Goal: Information Seeking & Learning: Learn about a topic

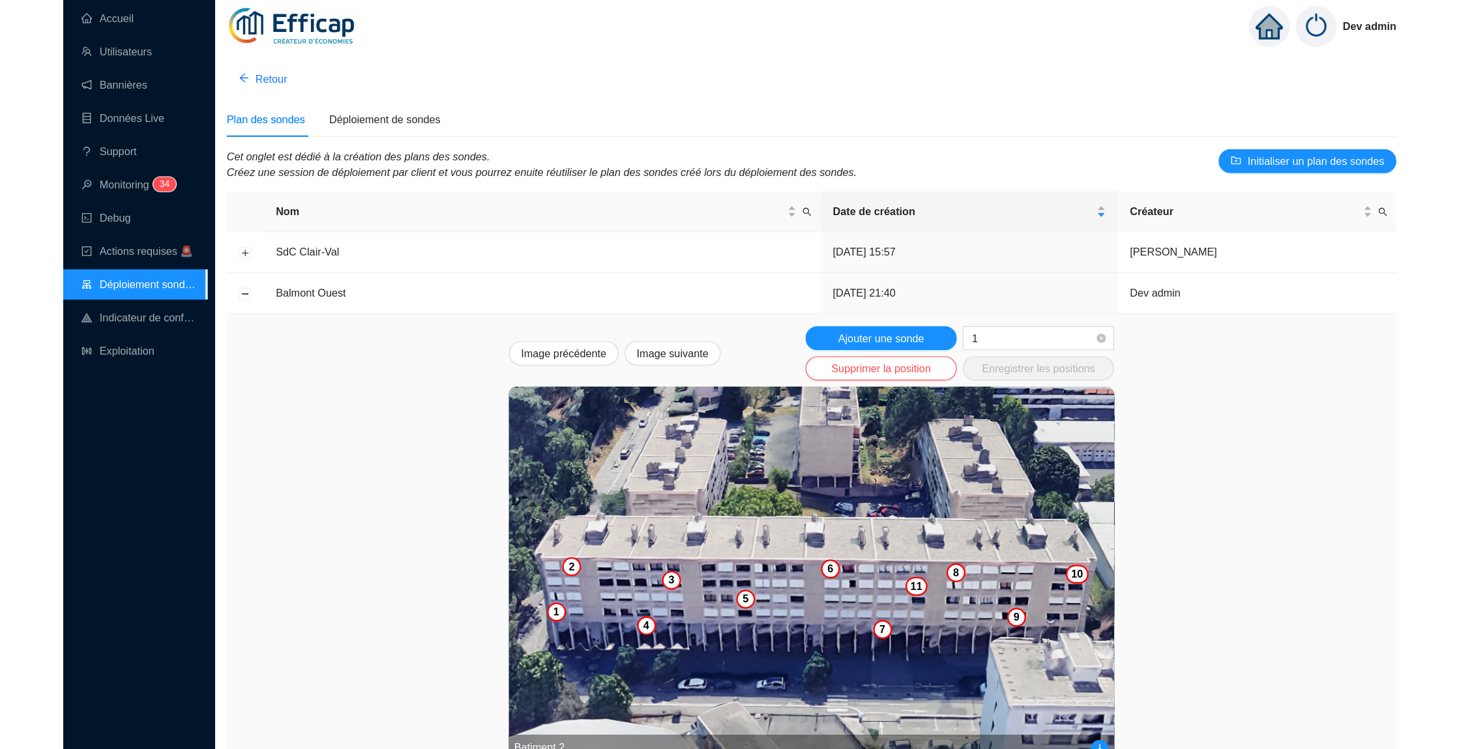
scroll to position [222, 0]
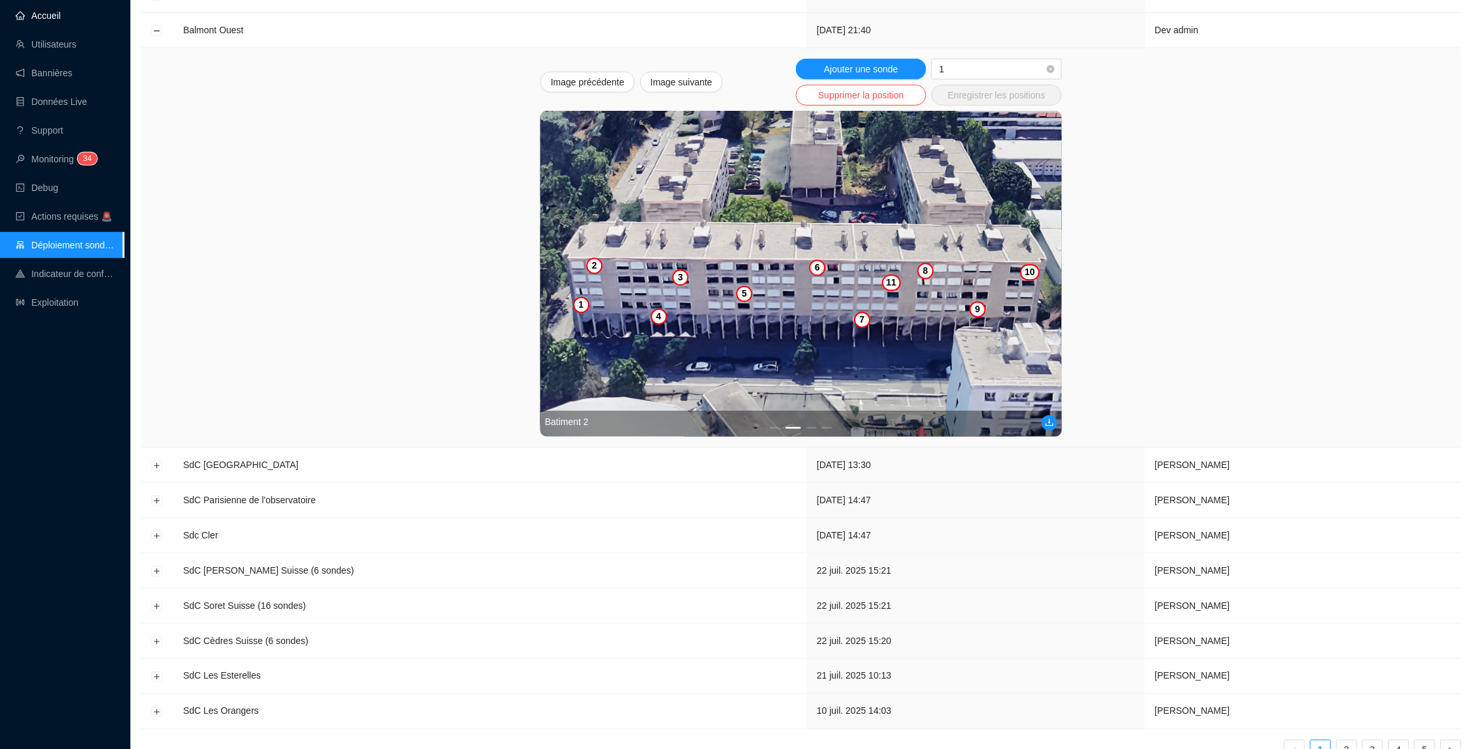
click at [16, 11] on link "Accueil" at bounding box center [38, 15] width 45 height 10
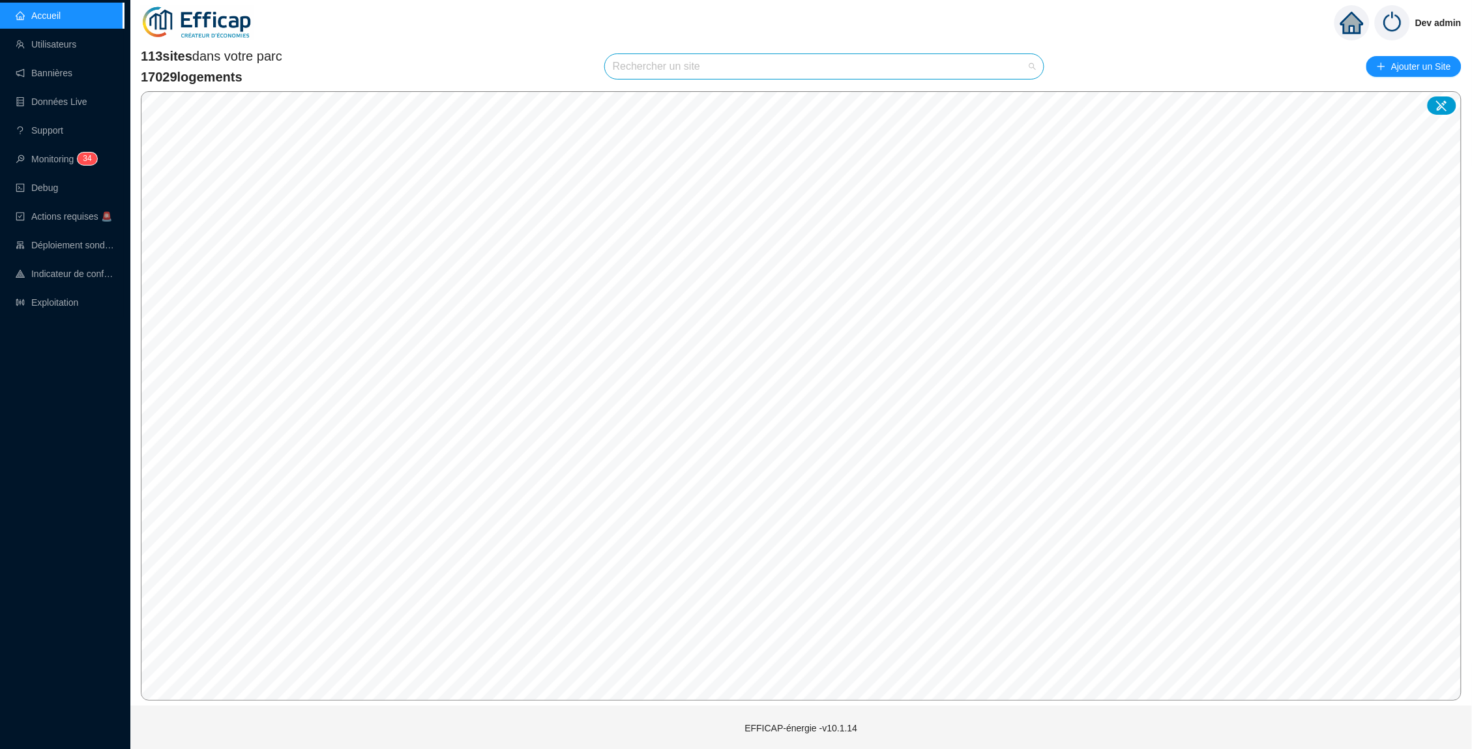
click at [681, 66] on input "search" at bounding box center [818, 66] width 411 height 25
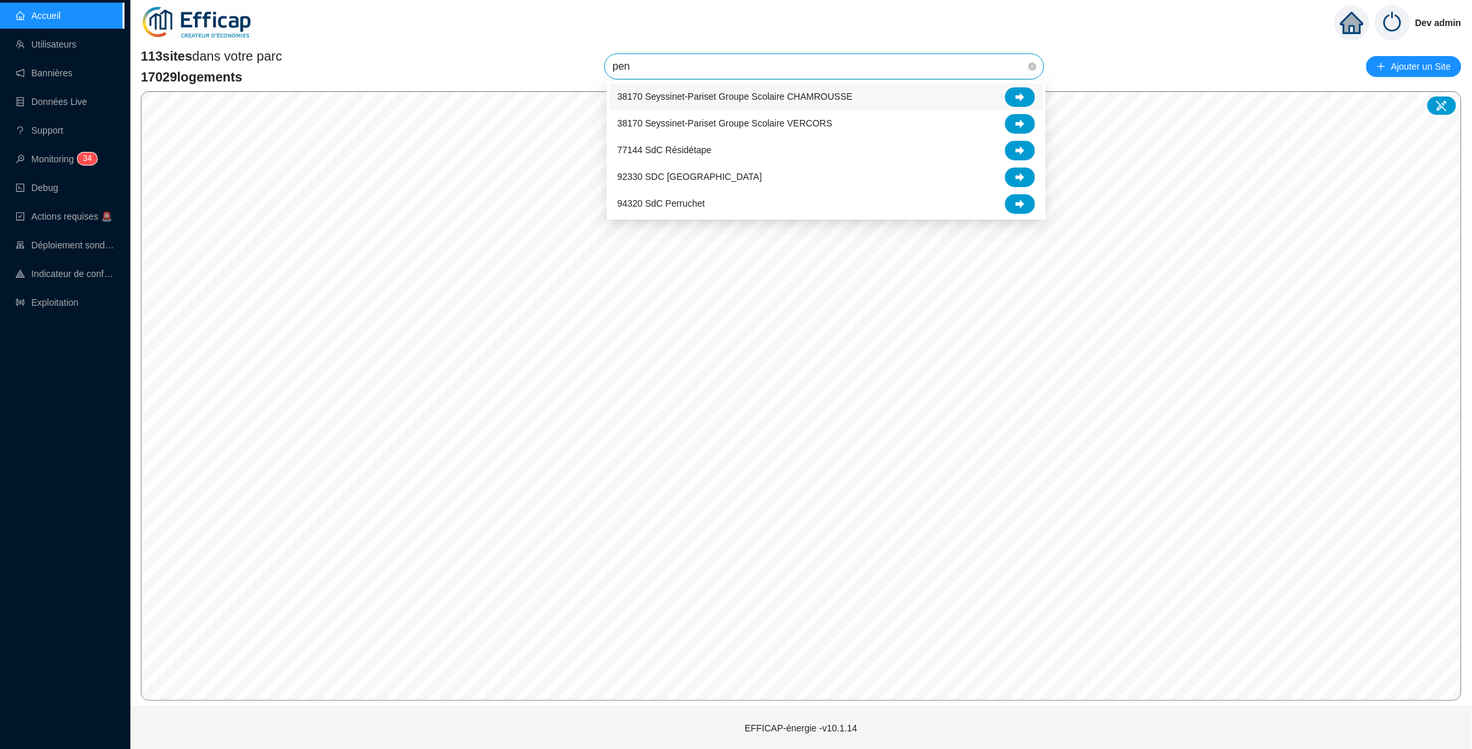
type input "pent"
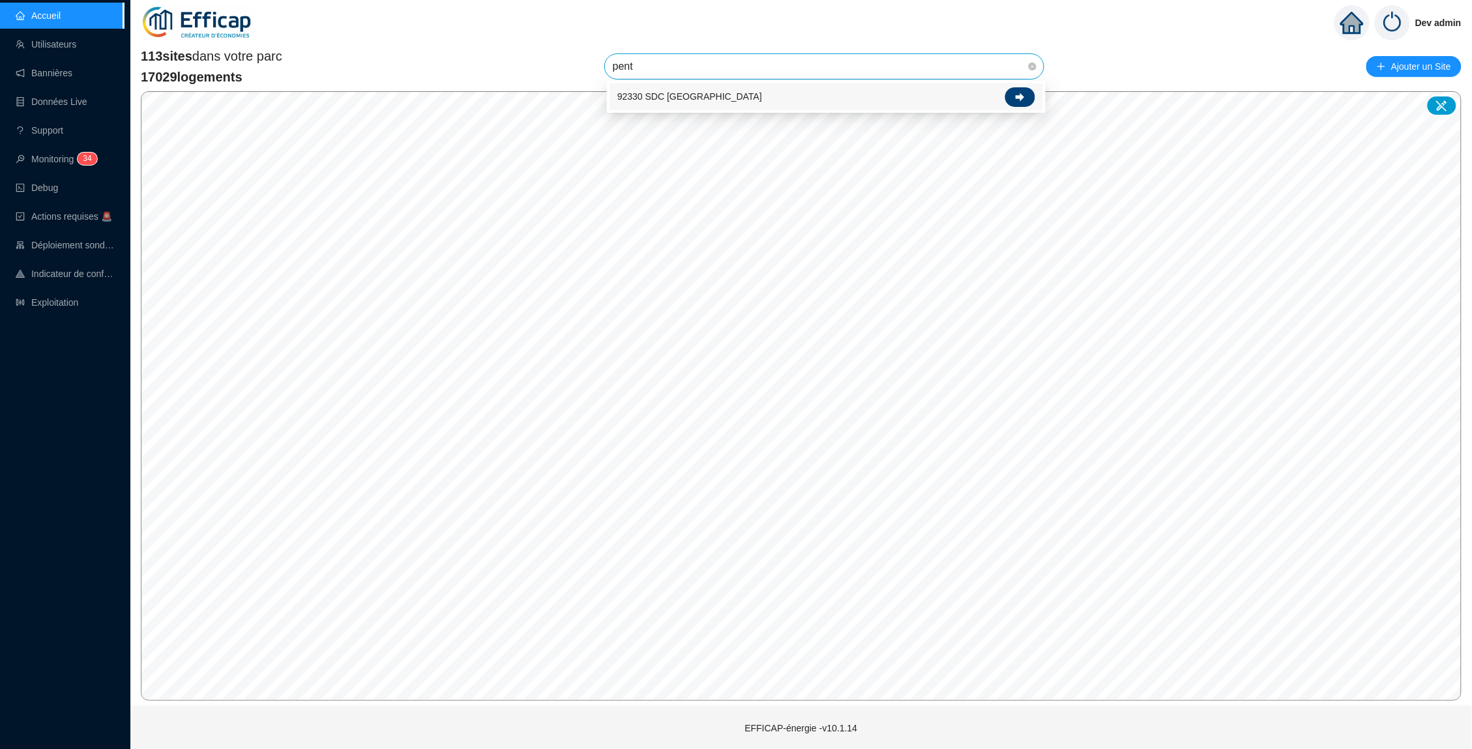
click at [1020, 95] on icon at bounding box center [1020, 97] width 9 height 8
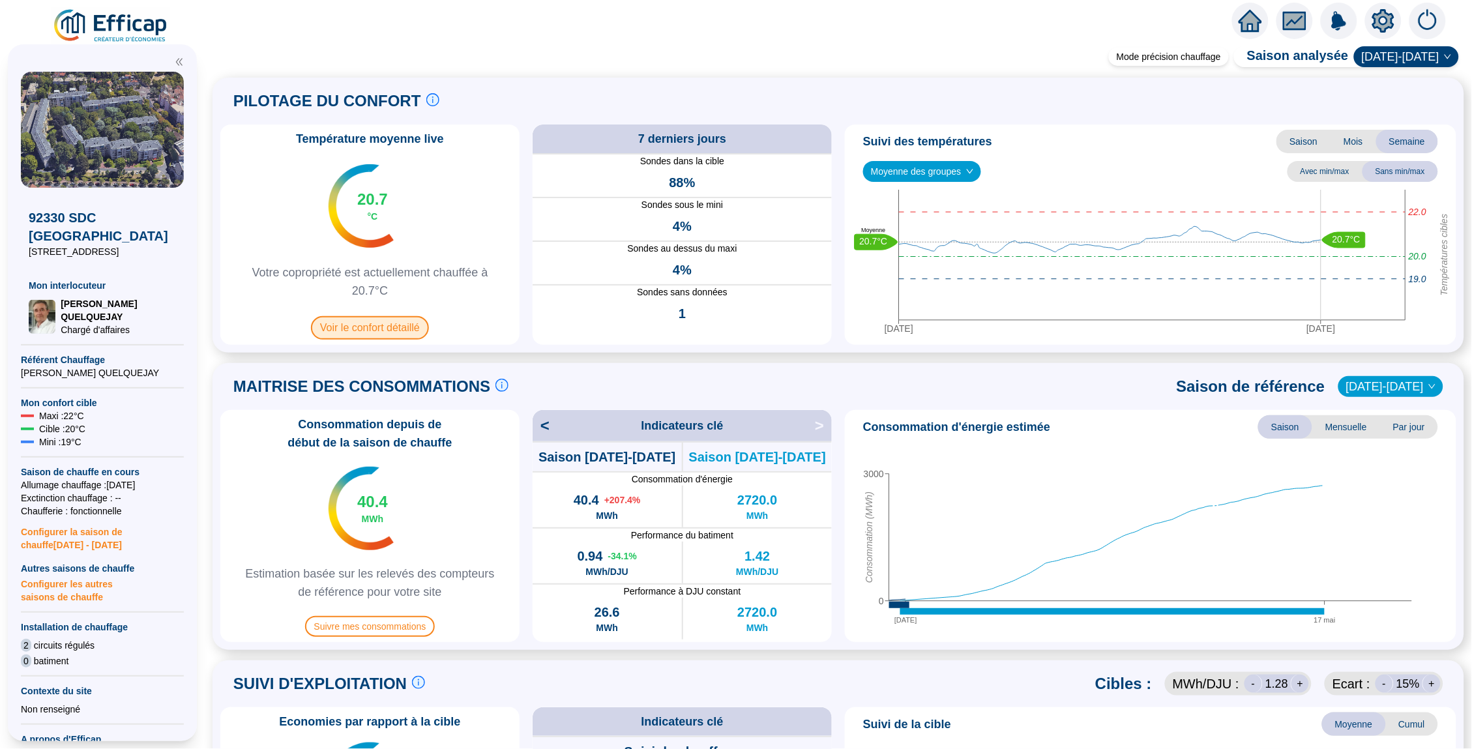
click at [368, 327] on span "Voir le confort détaillé" at bounding box center [370, 327] width 118 height 23
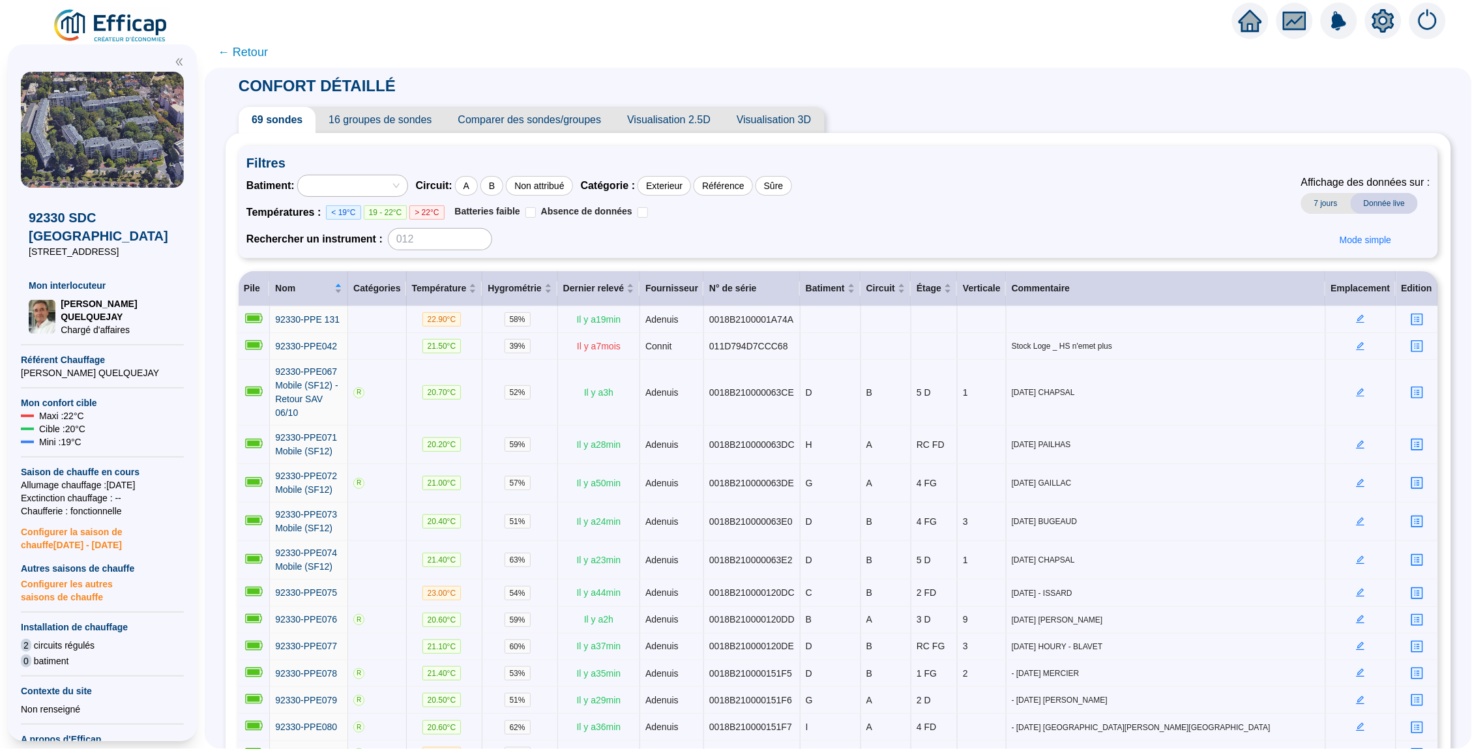
click at [347, 128] on span "16 groupes de sondes" at bounding box center [380, 120] width 129 height 26
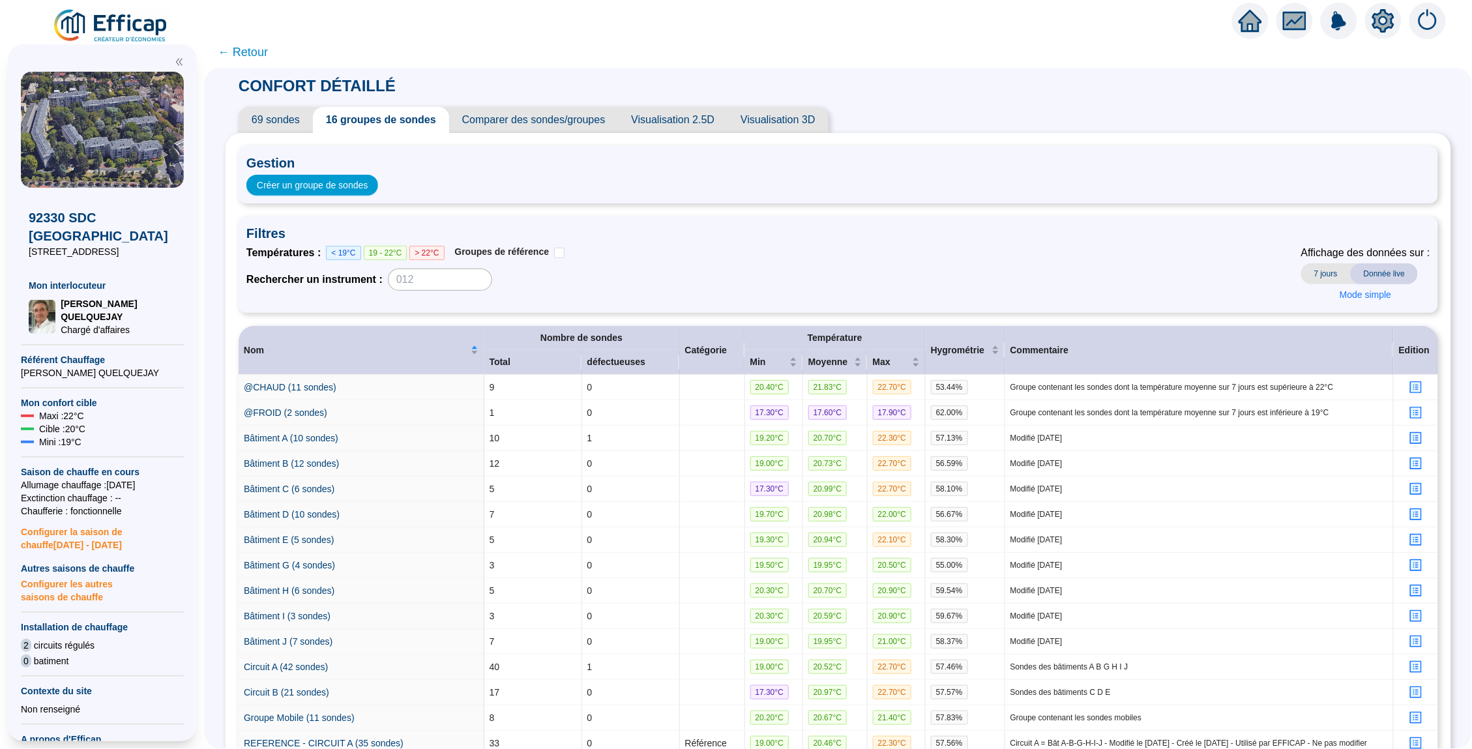
click at [267, 118] on span "69 sondes" at bounding box center [276, 120] width 74 height 26
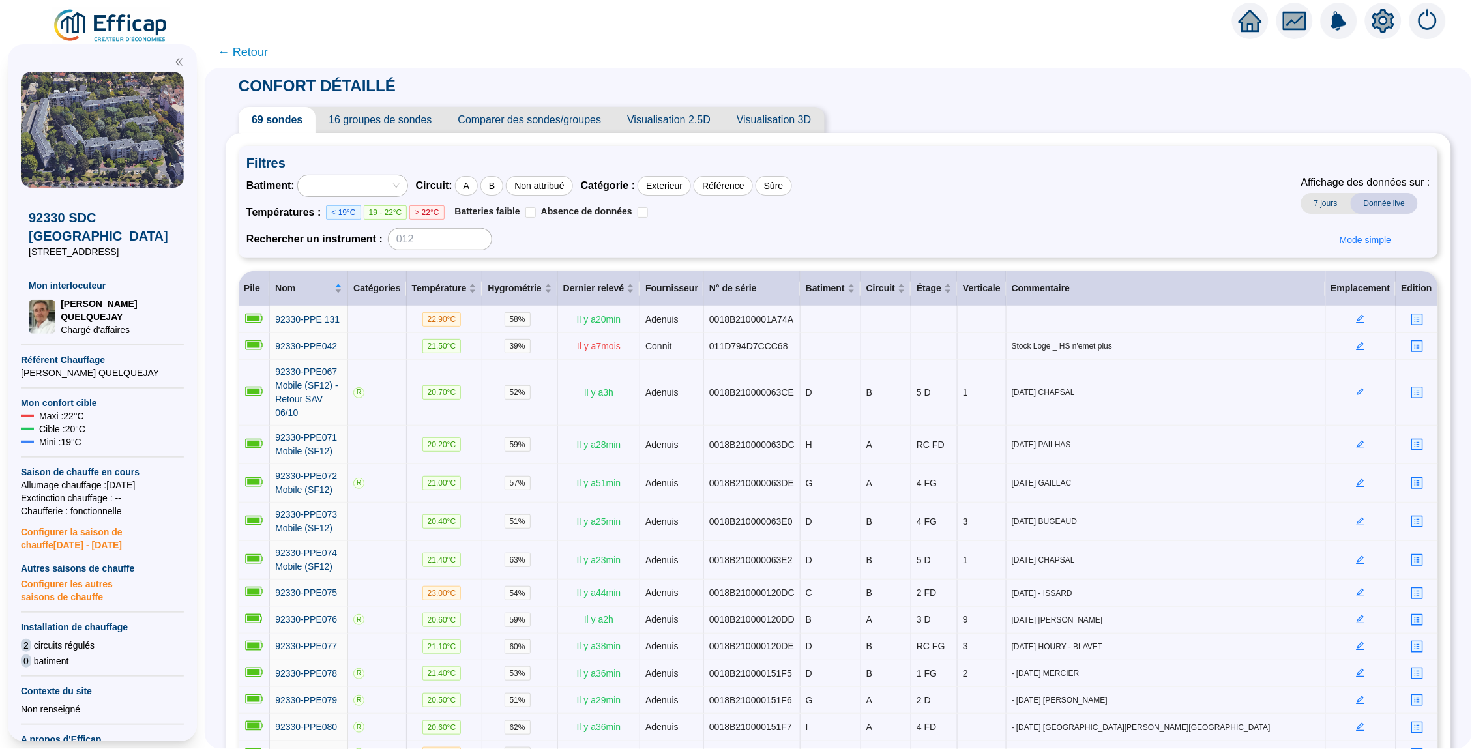
click at [244, 51] on span "← Retour" at bounding box center [243, 52] width 50 height 18
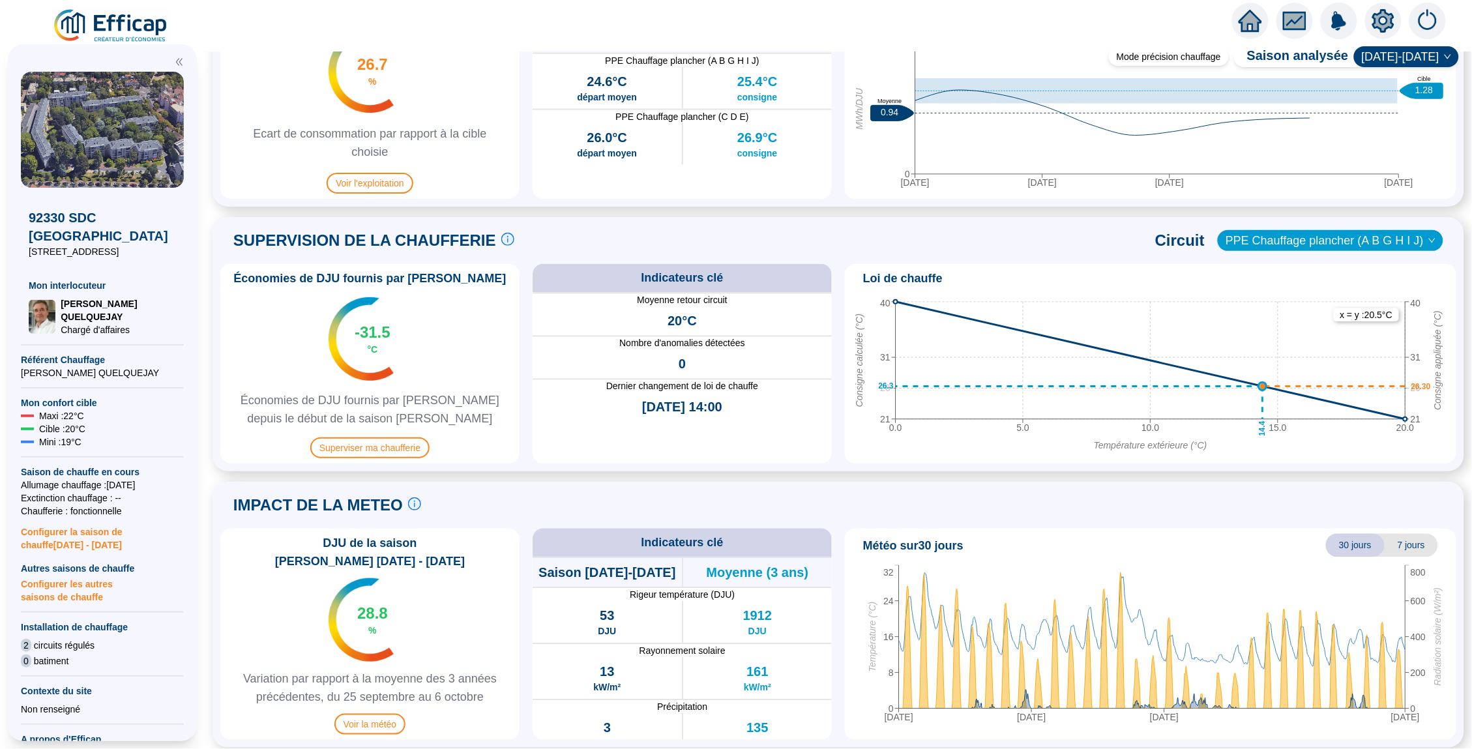
scroll to position [711, 0]
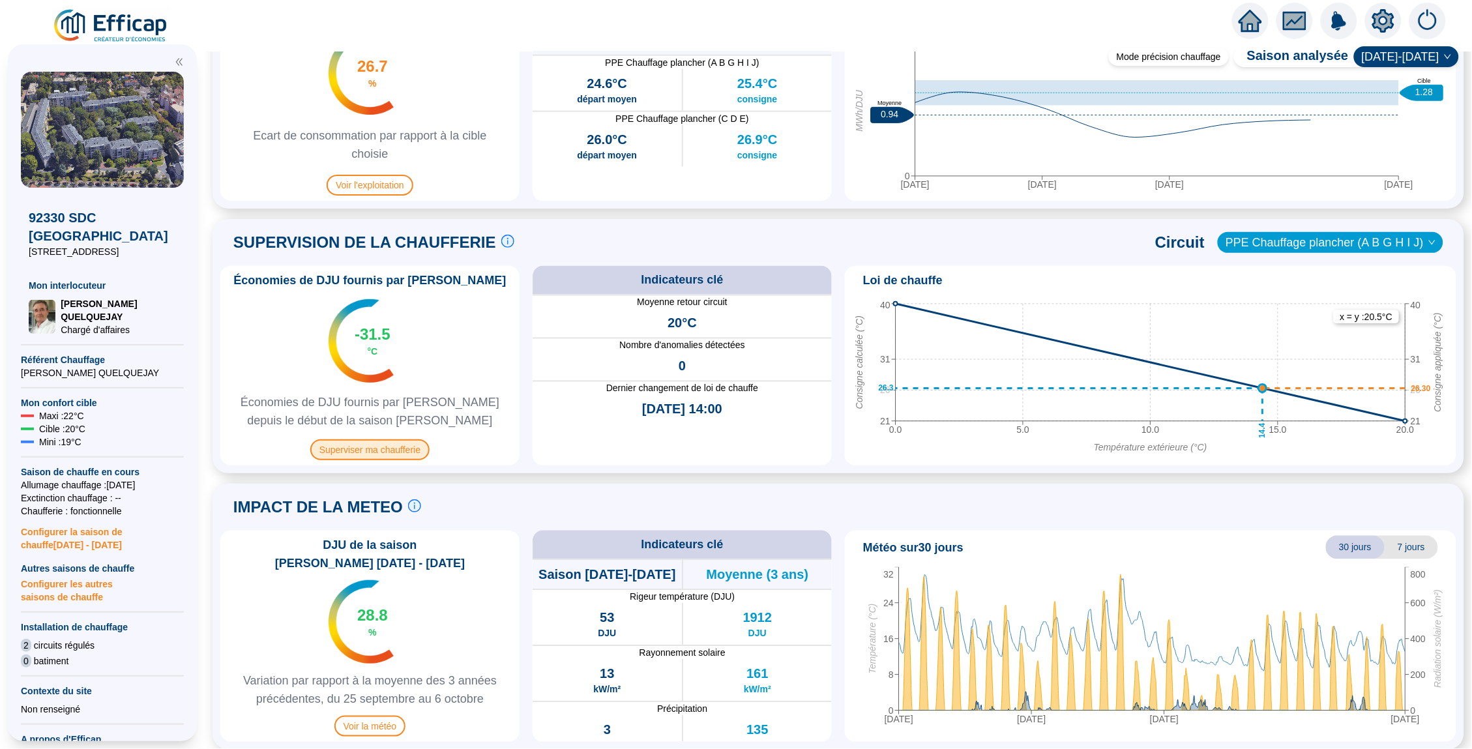
click at [377, 449] on span "Superviser ma chaufferie" at bounding box center [369, 449] width 119 height 21
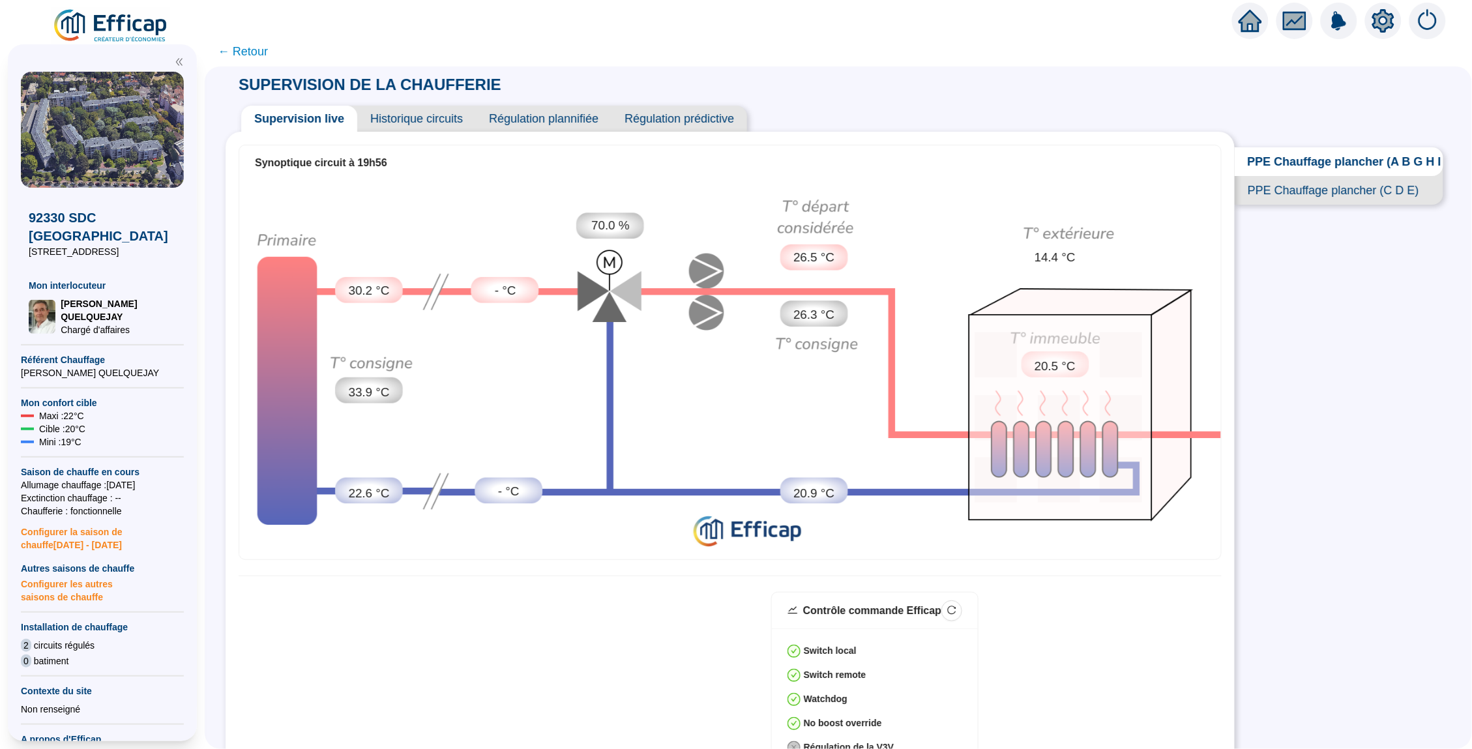
click at [427, 118] on span "Historique circuits" at bounding box center [416, 119] width 119 height 26
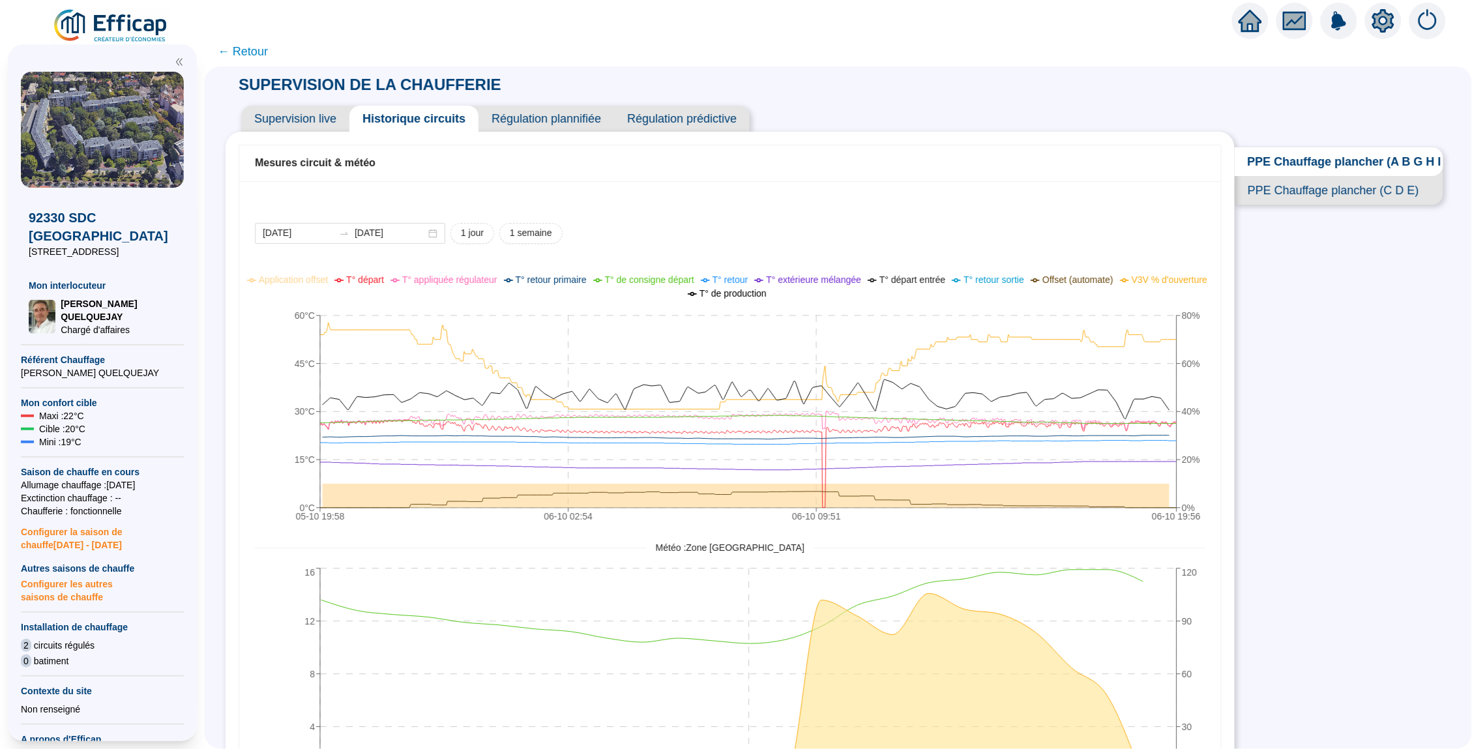
click at [308, 121] on span "Supervision live" at bounding box center [295, 119] width 108 height 26
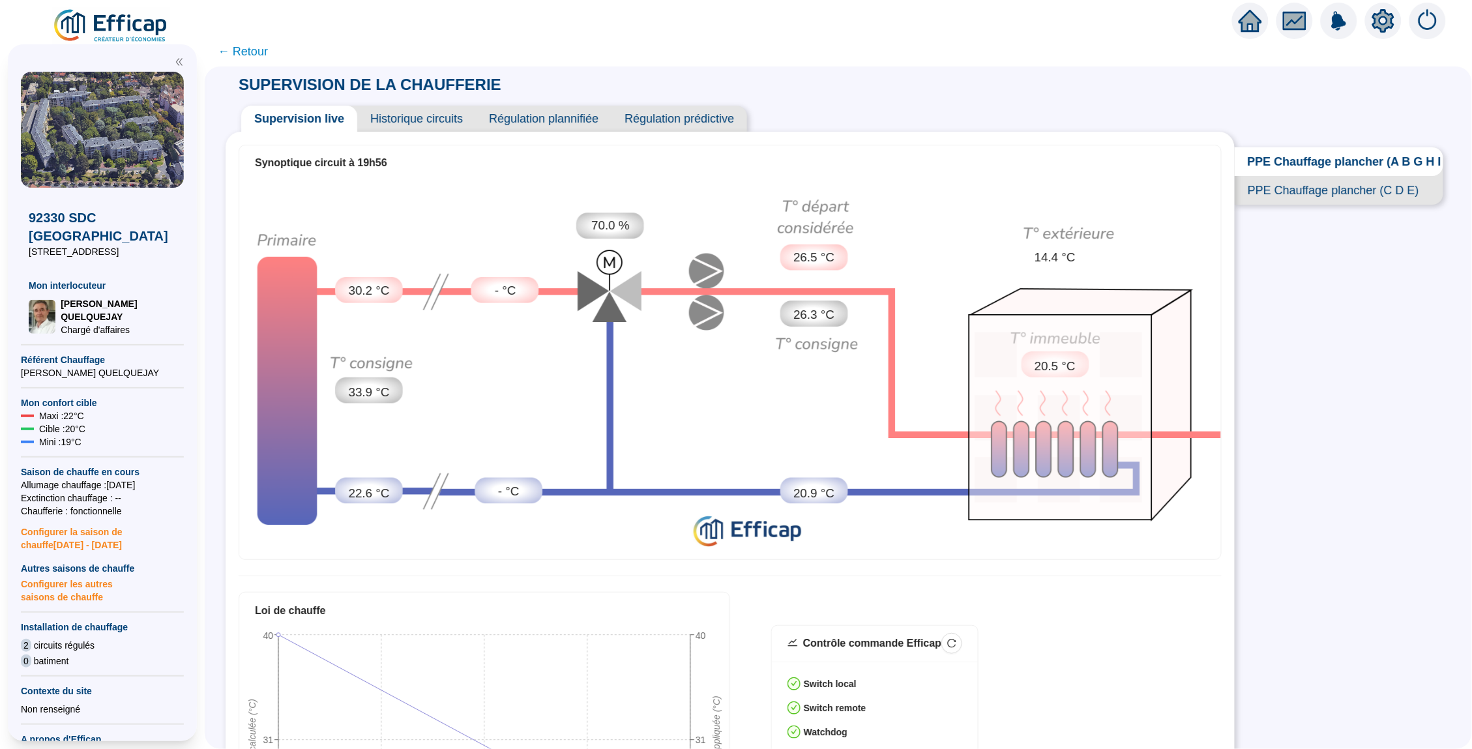
click at [253, 52] on span "← Retour" at bounding box center [243, 51] width 50 height 18
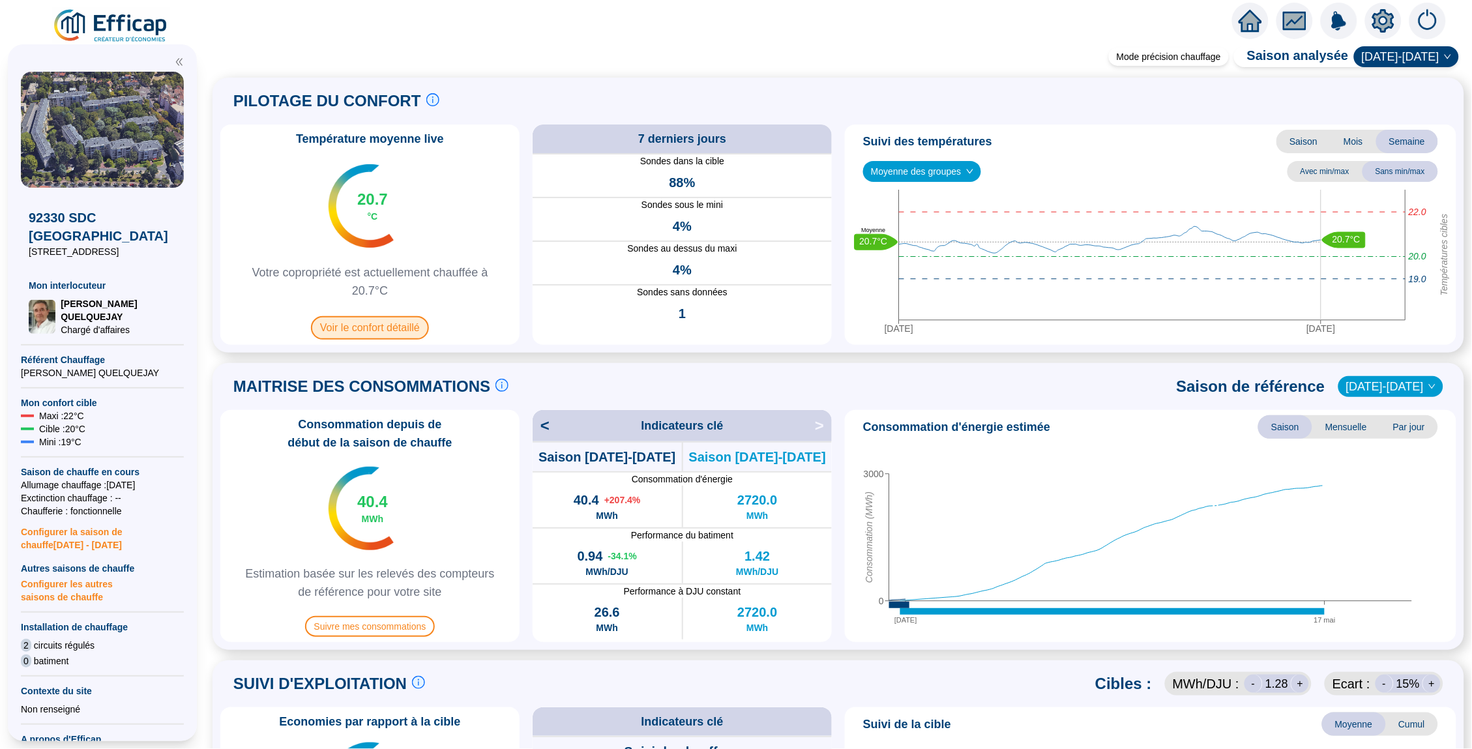
click at [387, 329] on span "Voir le confort détaillé" at bounding box center [370, 327] width 118 height 23
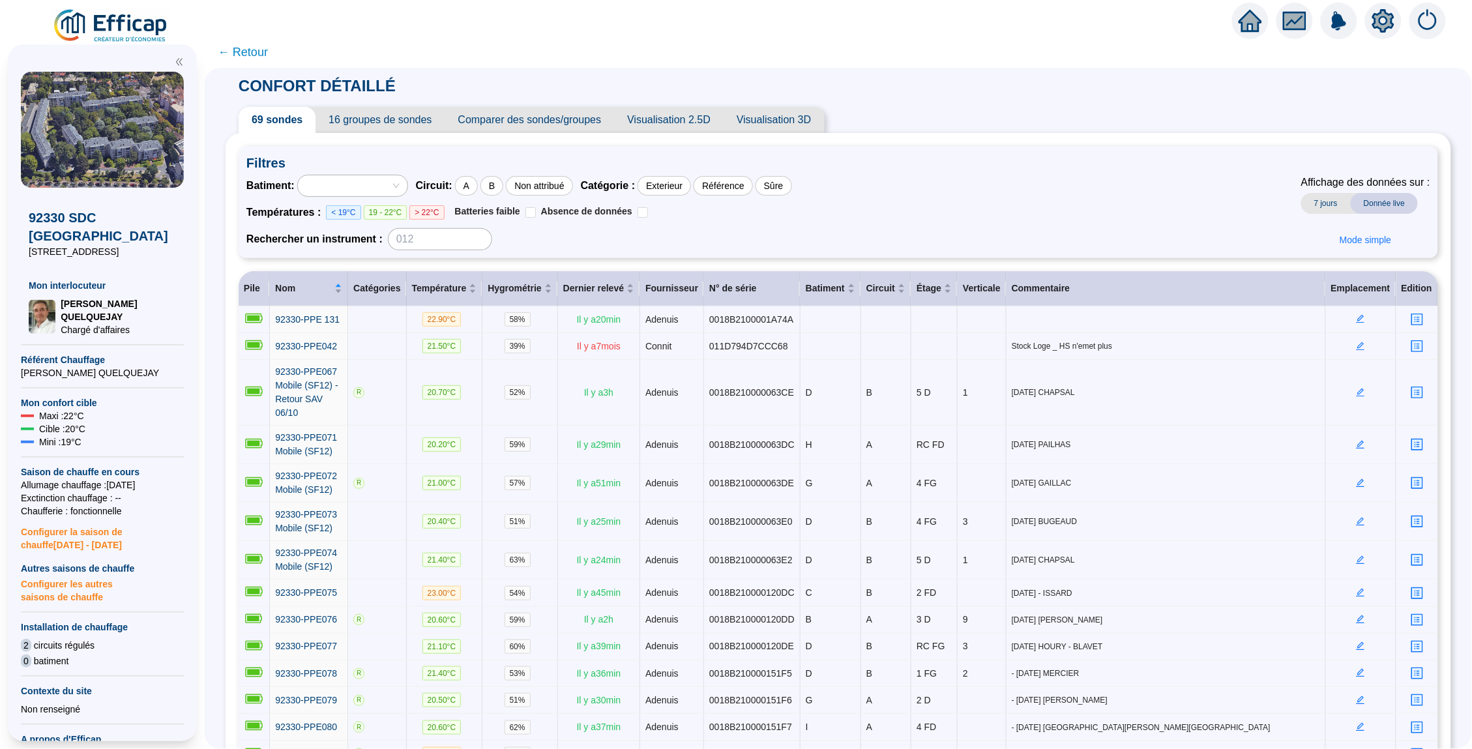
click at [241, 51] on span "← Retour" at bounding box center [243, 52] width 50 height 18
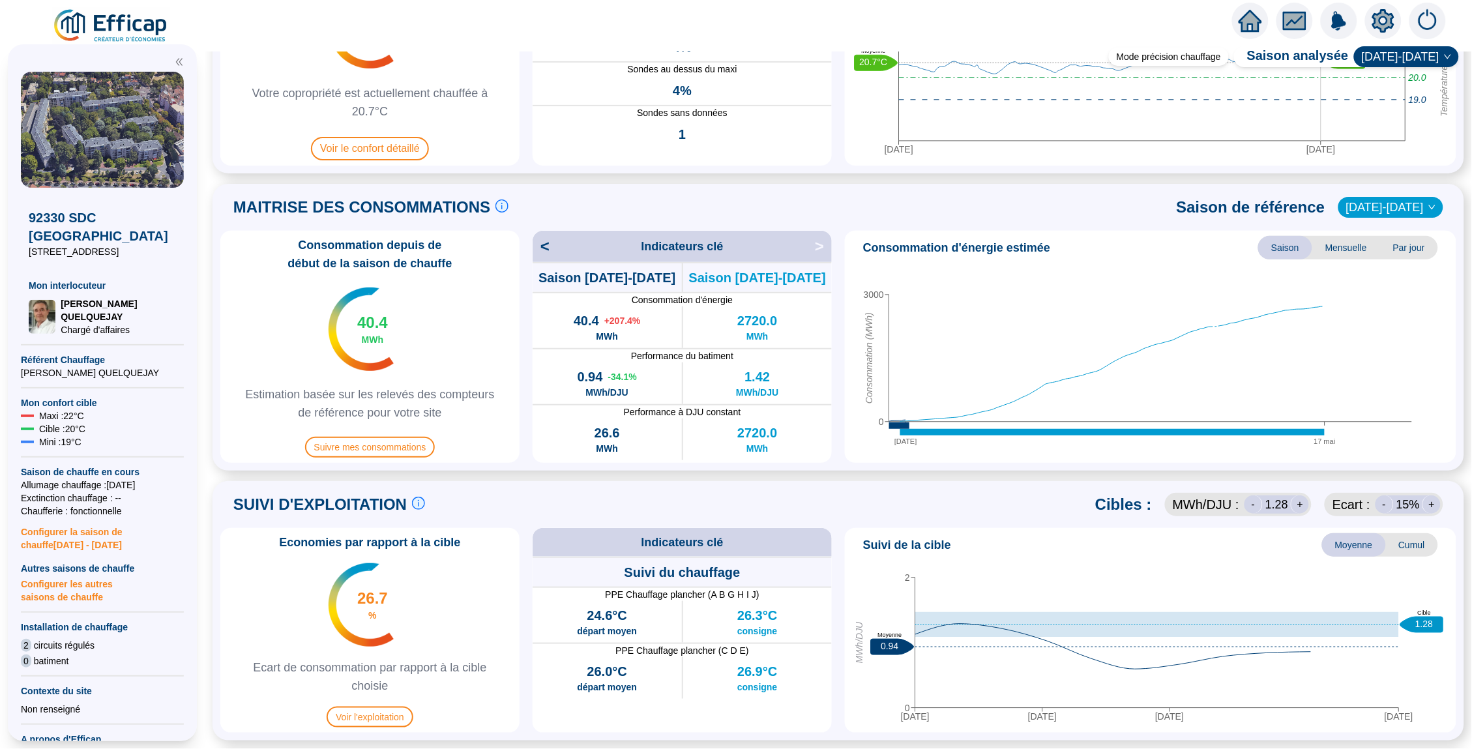
scroll to position [179, 0]
drag, startPoint x: 646, startPoint y: 396, endPoint x: 568, endPoint y: 376, distance: 80.2
click at [568, 376] on div "0.94 -34.1 % MWh/DJU" at bounding box center [607, 383] width 149 height 42
click at [481, 415] on span "Estimation basée sur les relevés des compteurs de référence pour votre site" at bounding box center [370, 403] width 289 height 37
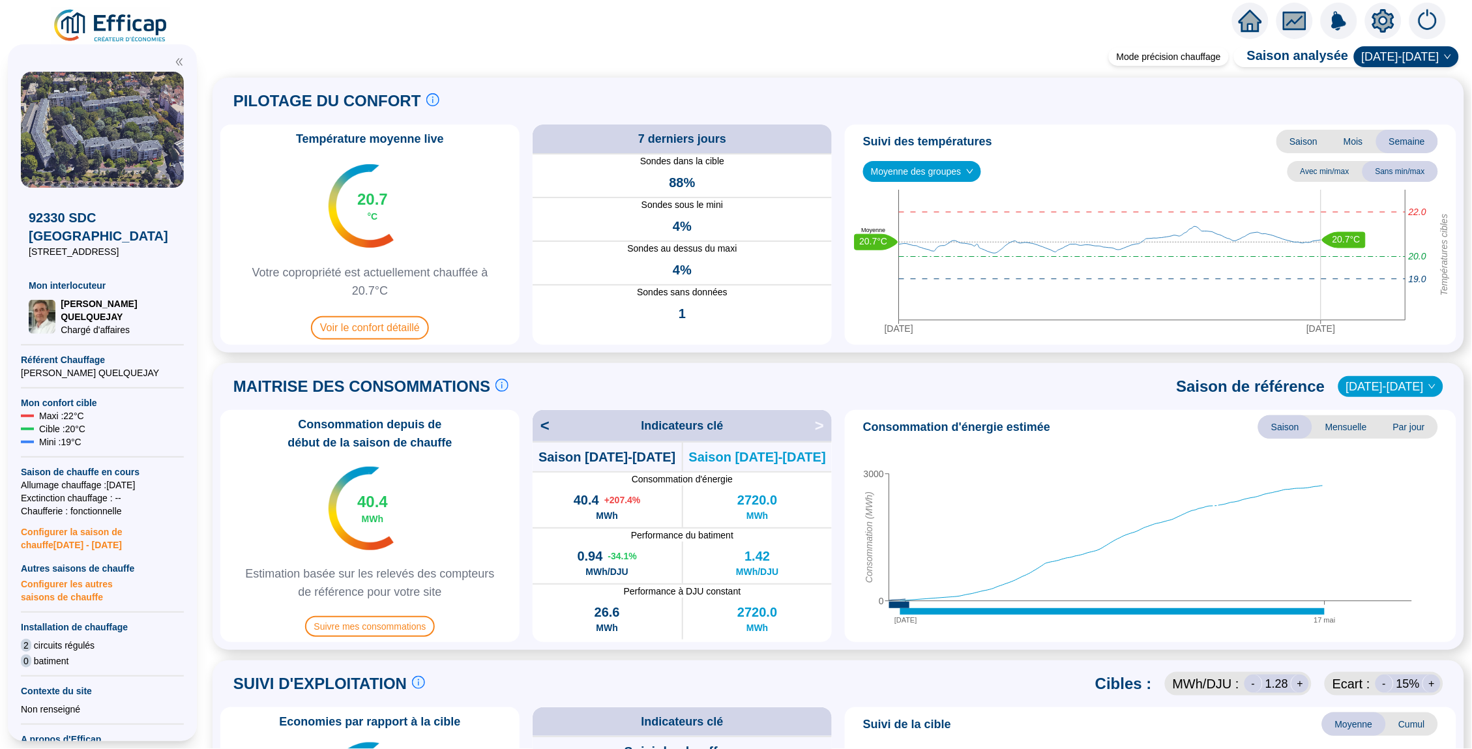
scroll to position [0, 0]
click at [1158, 20] on icon "home" at bounding box center [1250, 21] width 23 height 18
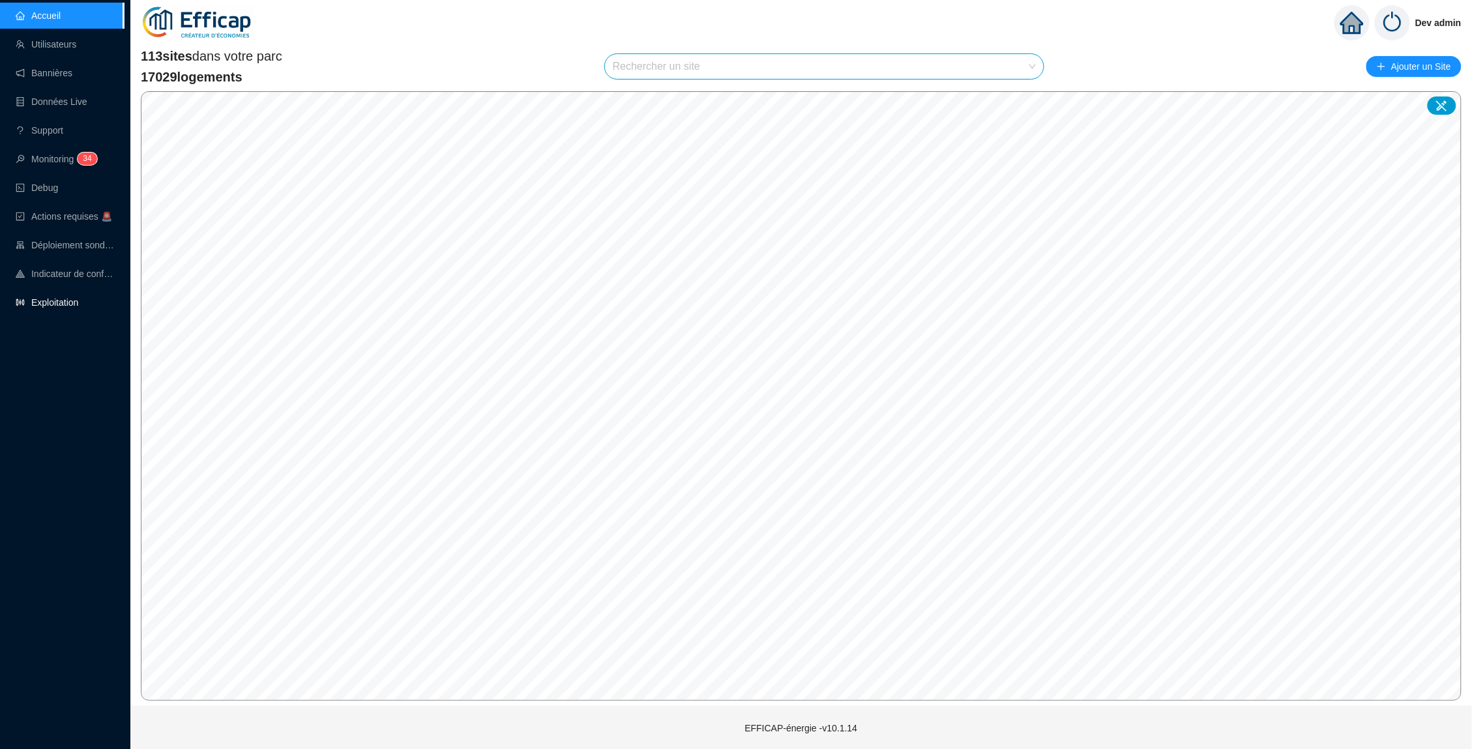
click at [53, 308] on link "Exploitation" at bounding box center [47, 302] width 63 height 10
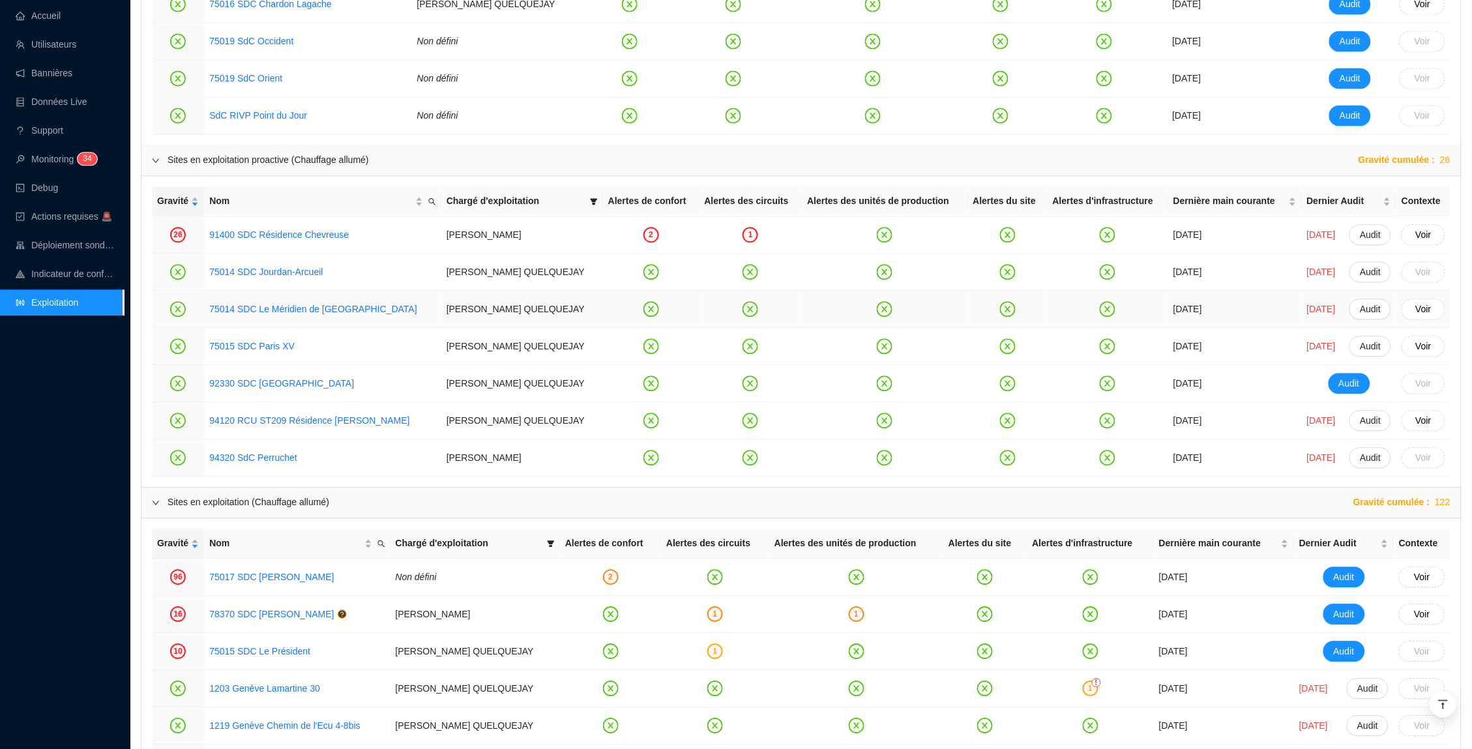
scroll to position [987, 0]
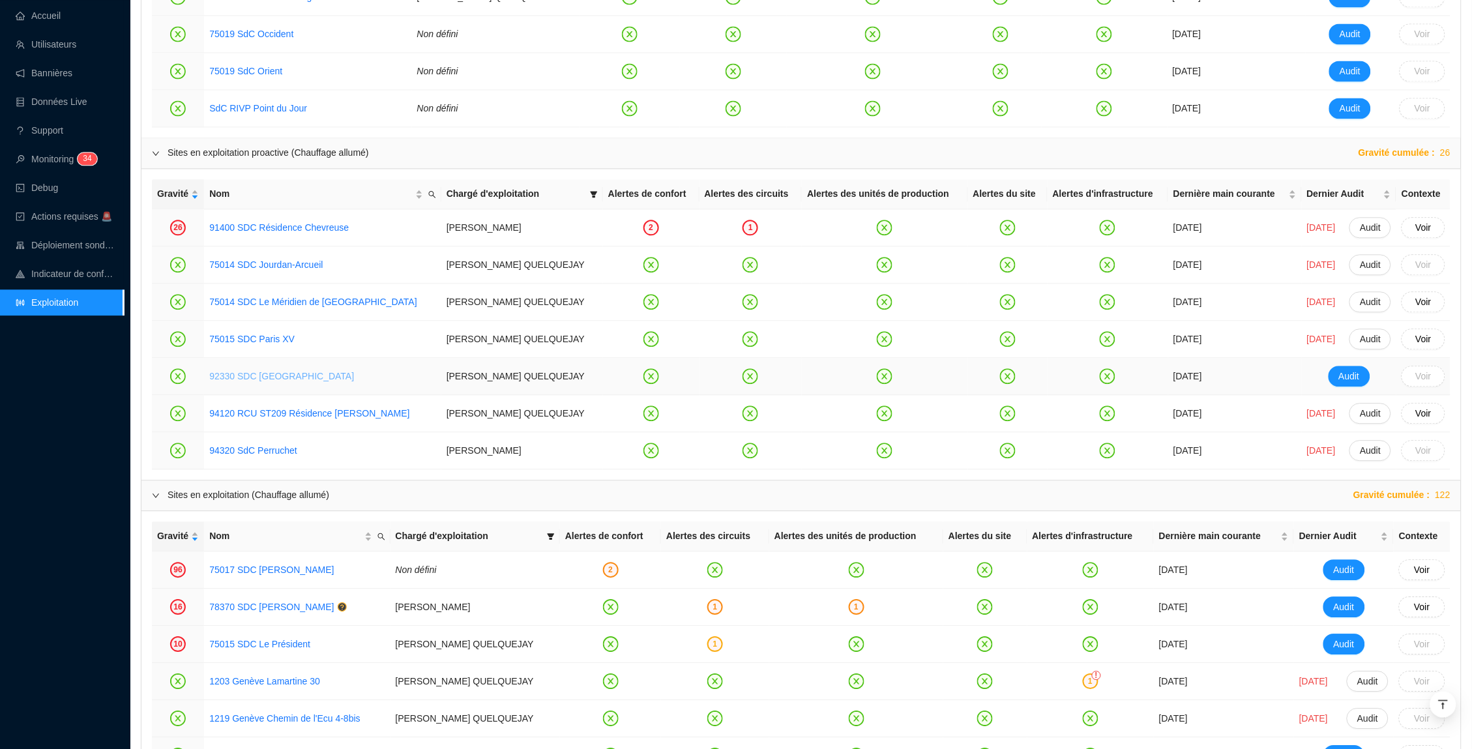
click at [269, 376] on link "92330 SDC [GEOGRAPHIC_DATA]" at bounding box center [281, 376] width 145 height 10
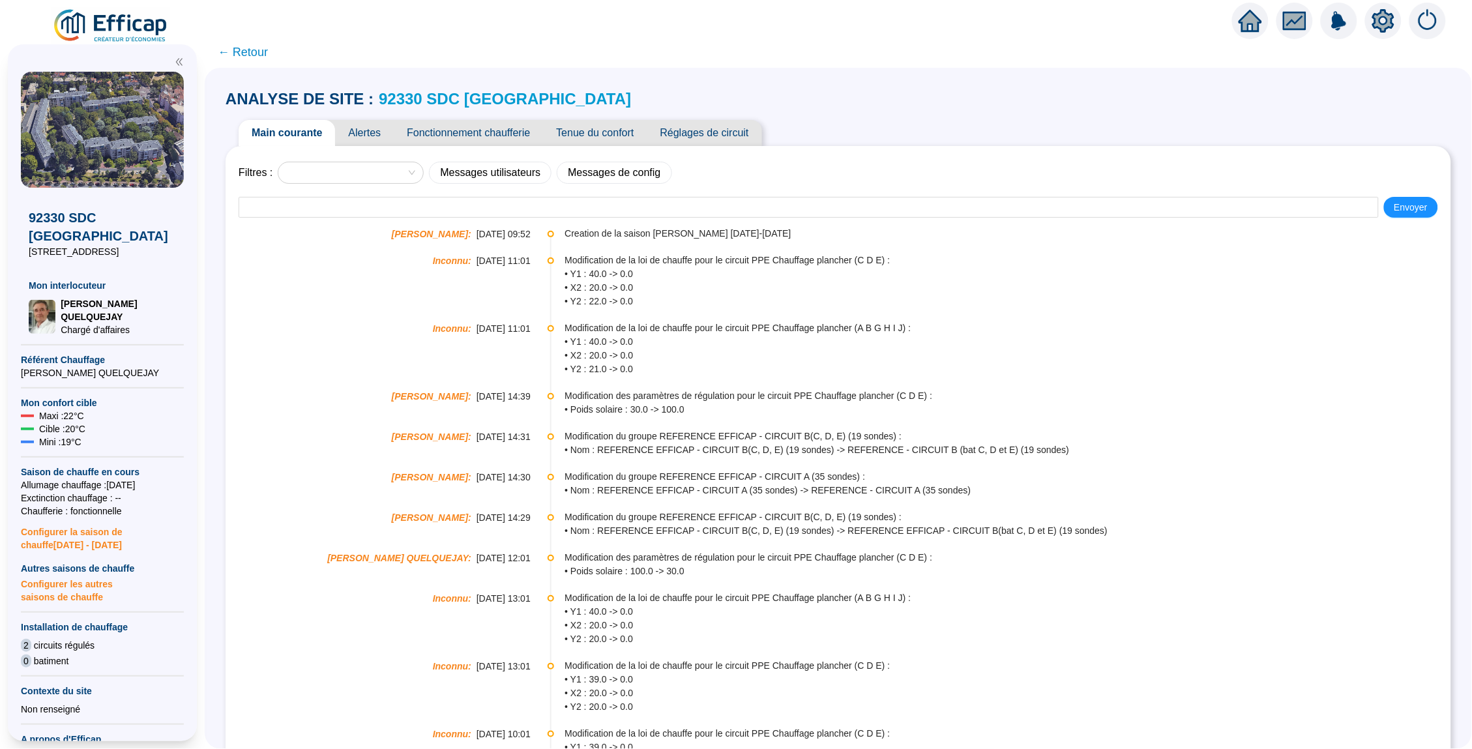
click at [373, 127] on span "Alertes" at bounding box center [364, 133] width 59 height 26
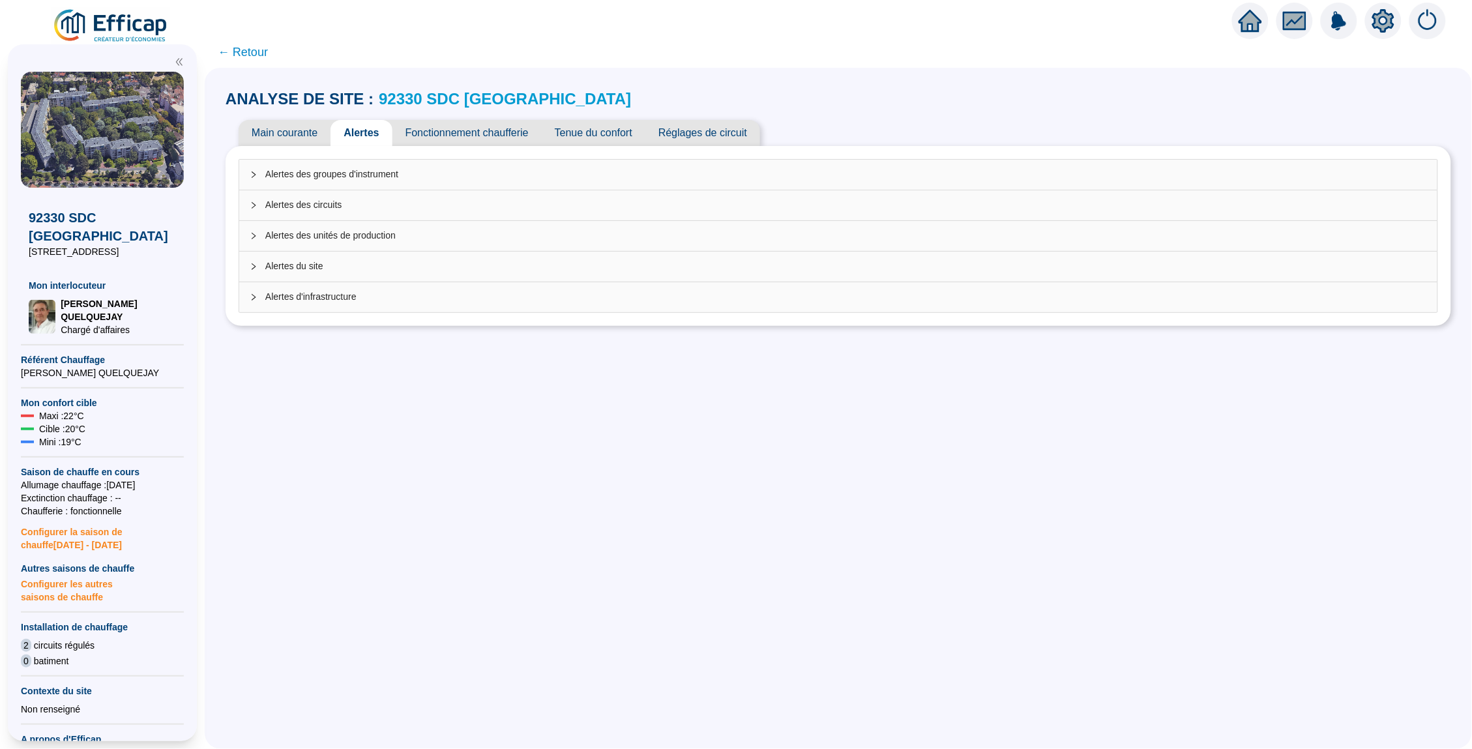
click at [288, 136] on span "Main courante" at bounding box center [285, 133] width 92 height 26
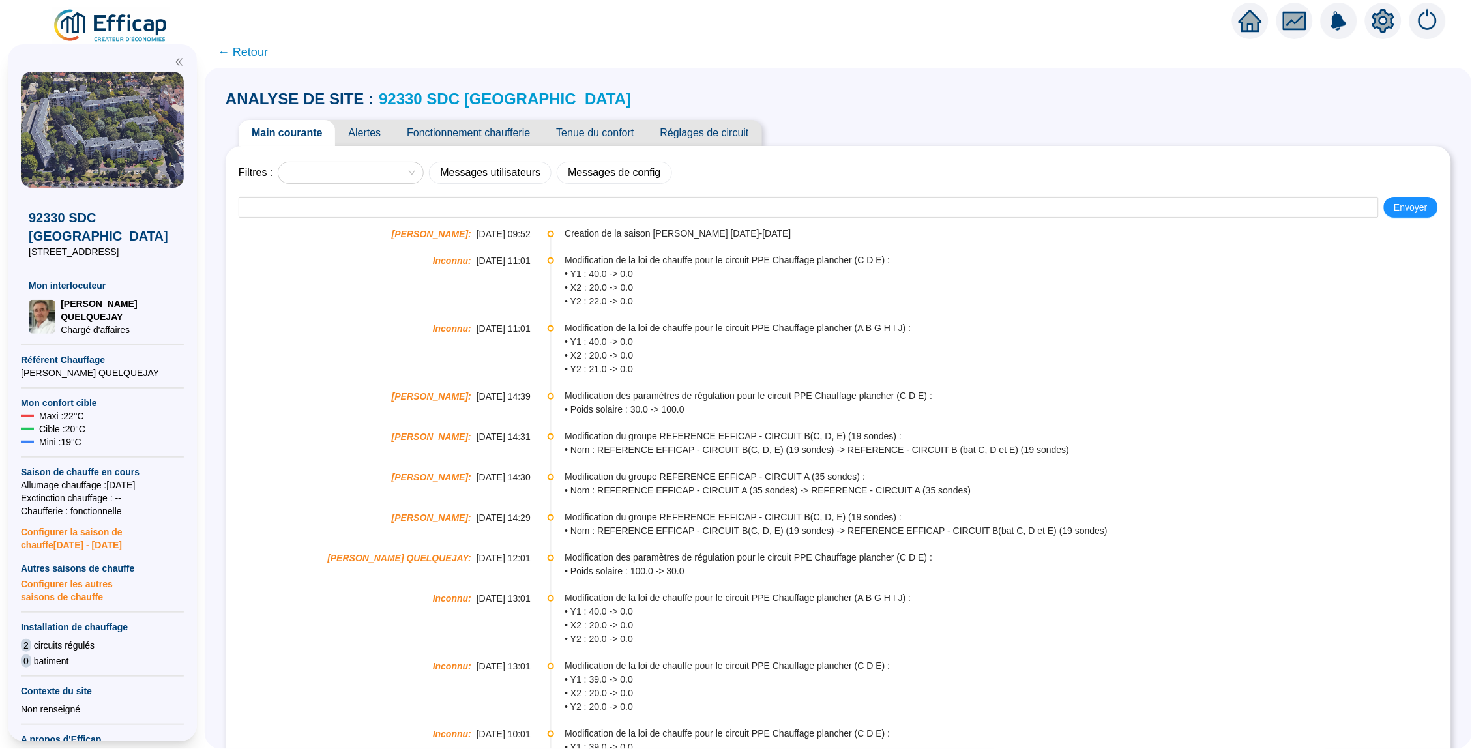
click at [377, 128] on span "Alertes" at bounding box center [364, 133] width 59 height 26
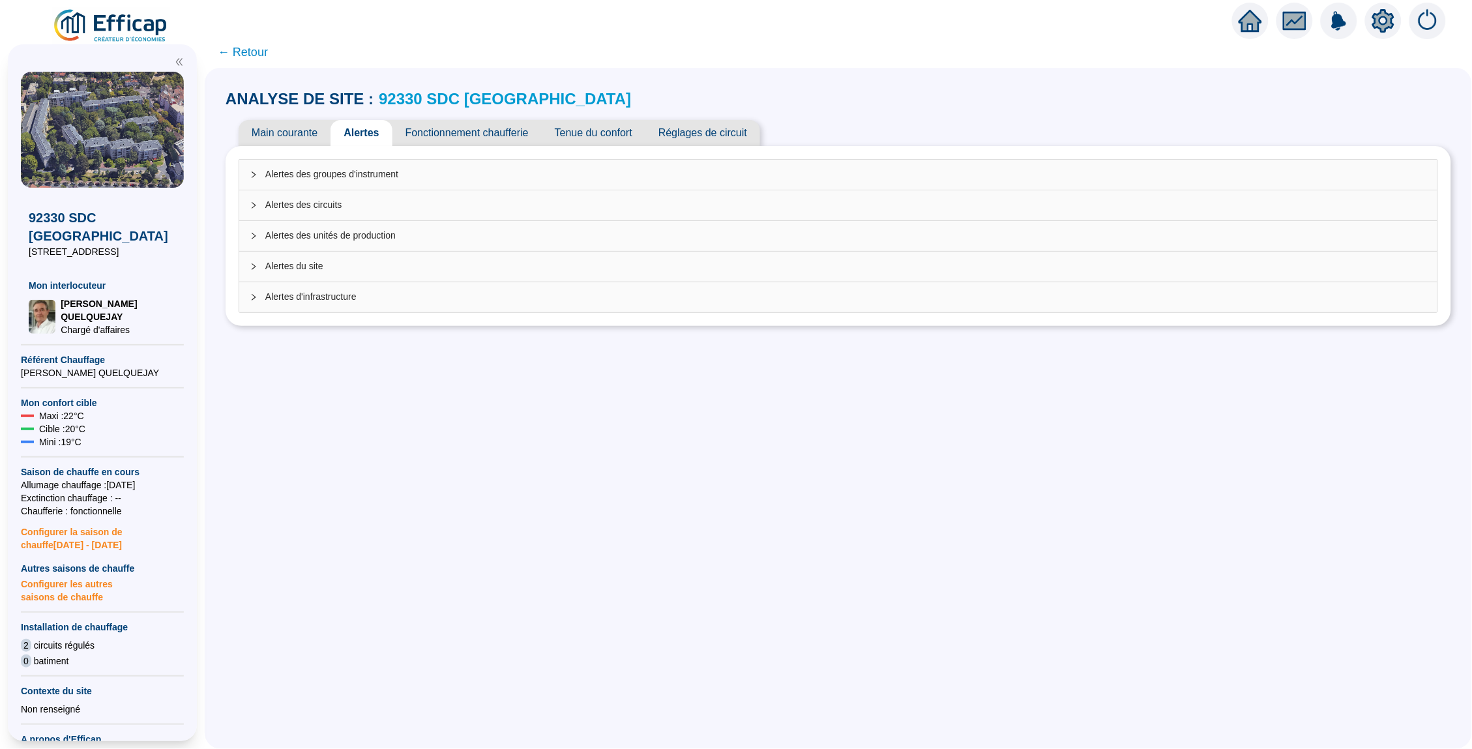
click at [344, 205] on span "Alertes des circuits" at bounding box center [846, 205] width 1162 height 14
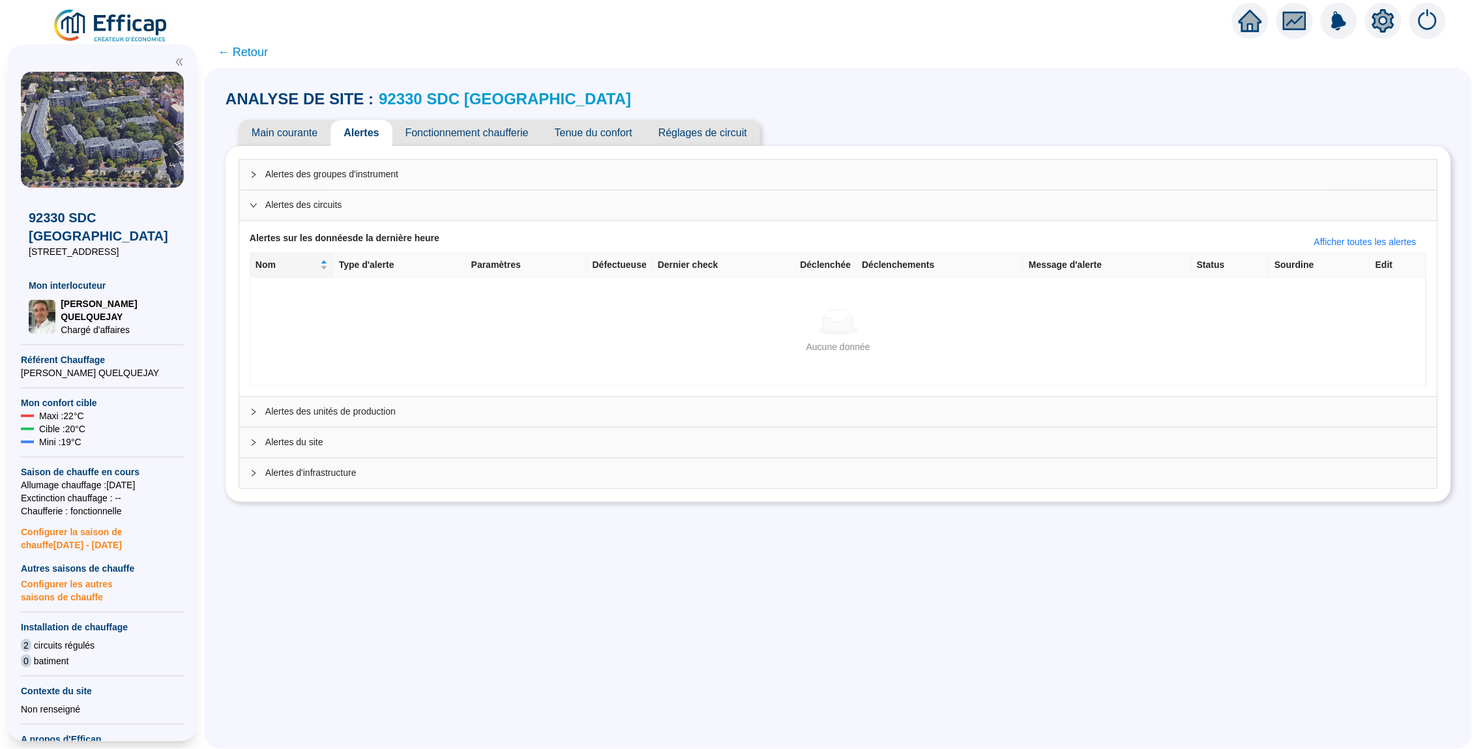
click at [415, 179] on span "Alertes des groupes d'instrument" at bounding box center [846, 175] width 1162 height 14
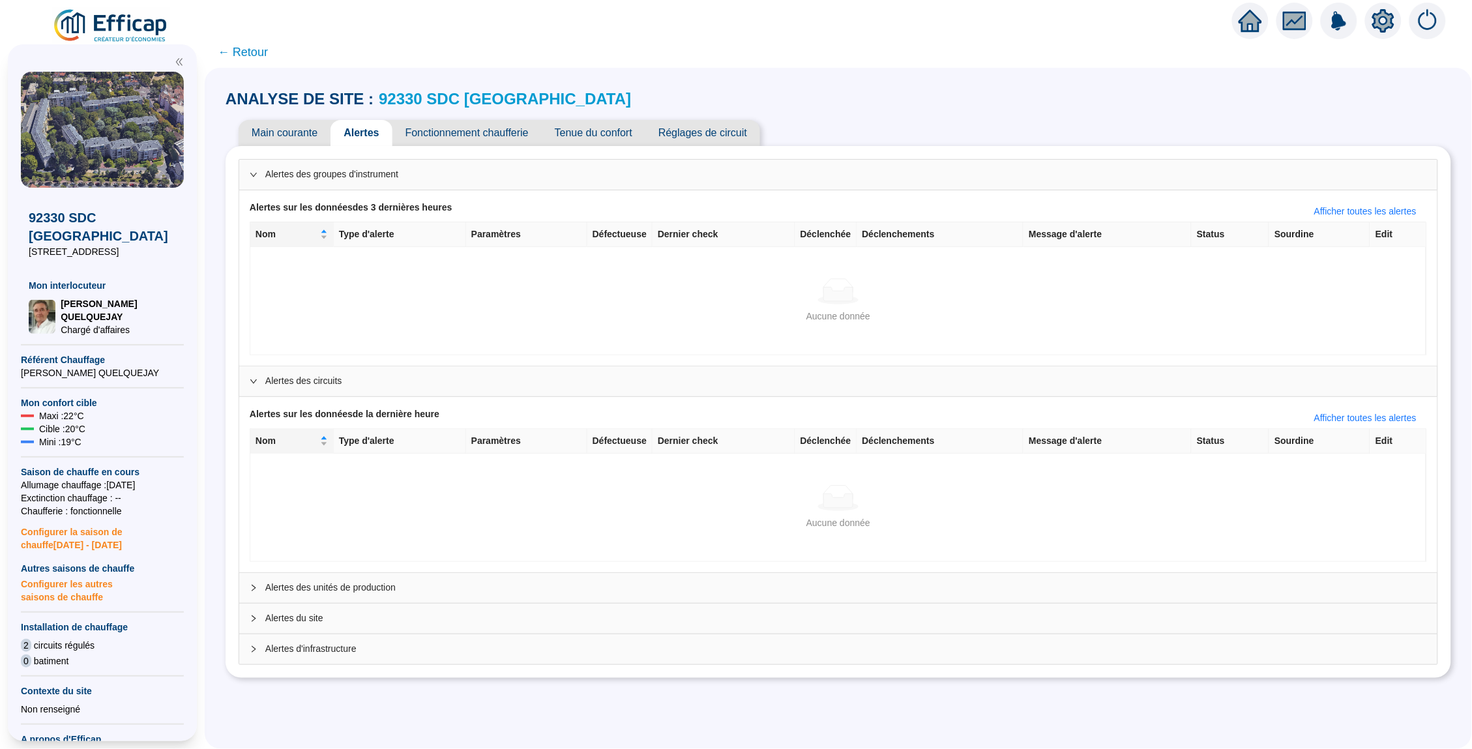
click at [415, 179] on span "Alertes des groupes d'instrument" at bounding box center [846, 175] width 1162 height 14
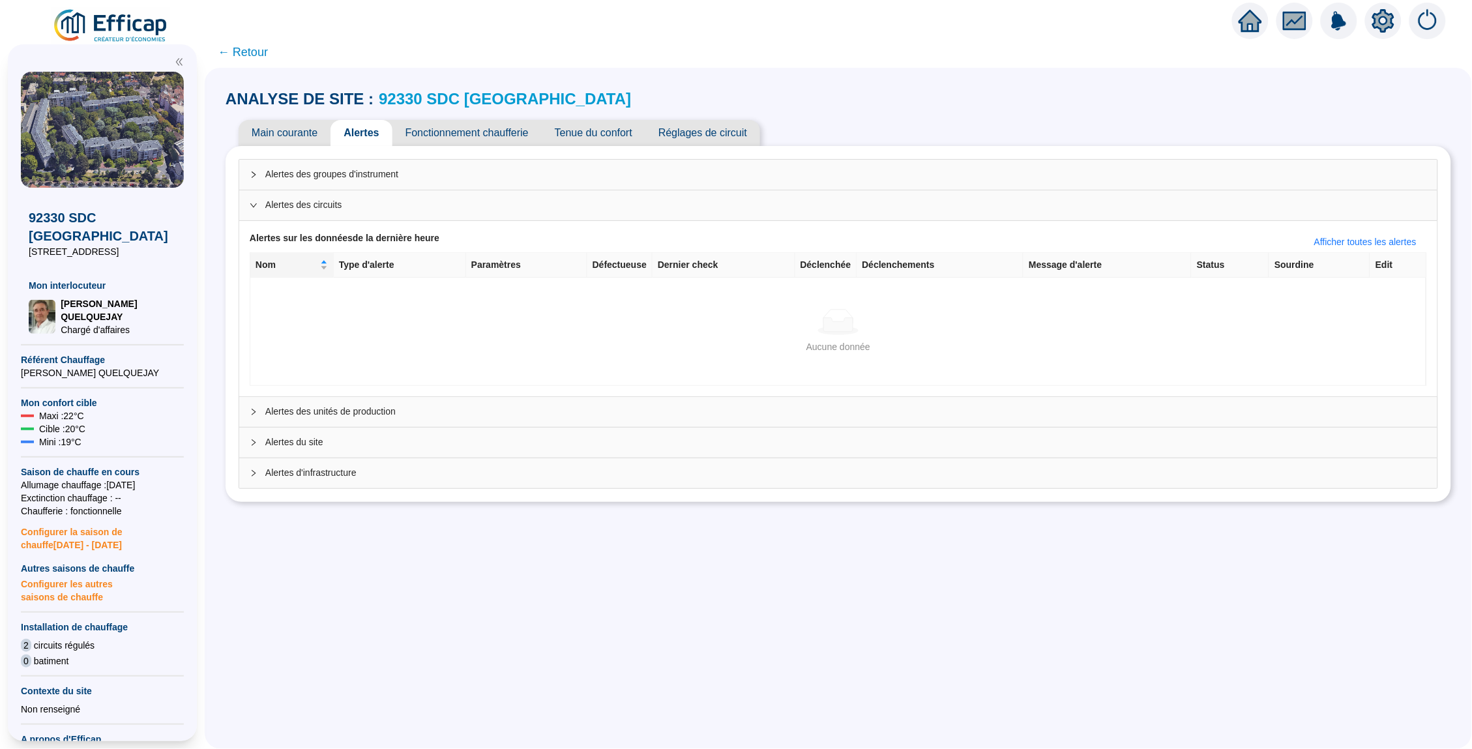
click at [923, 177] on span "Alertes des groupes d'instrument" at bounding box center [846, 175] width 1162 height 14
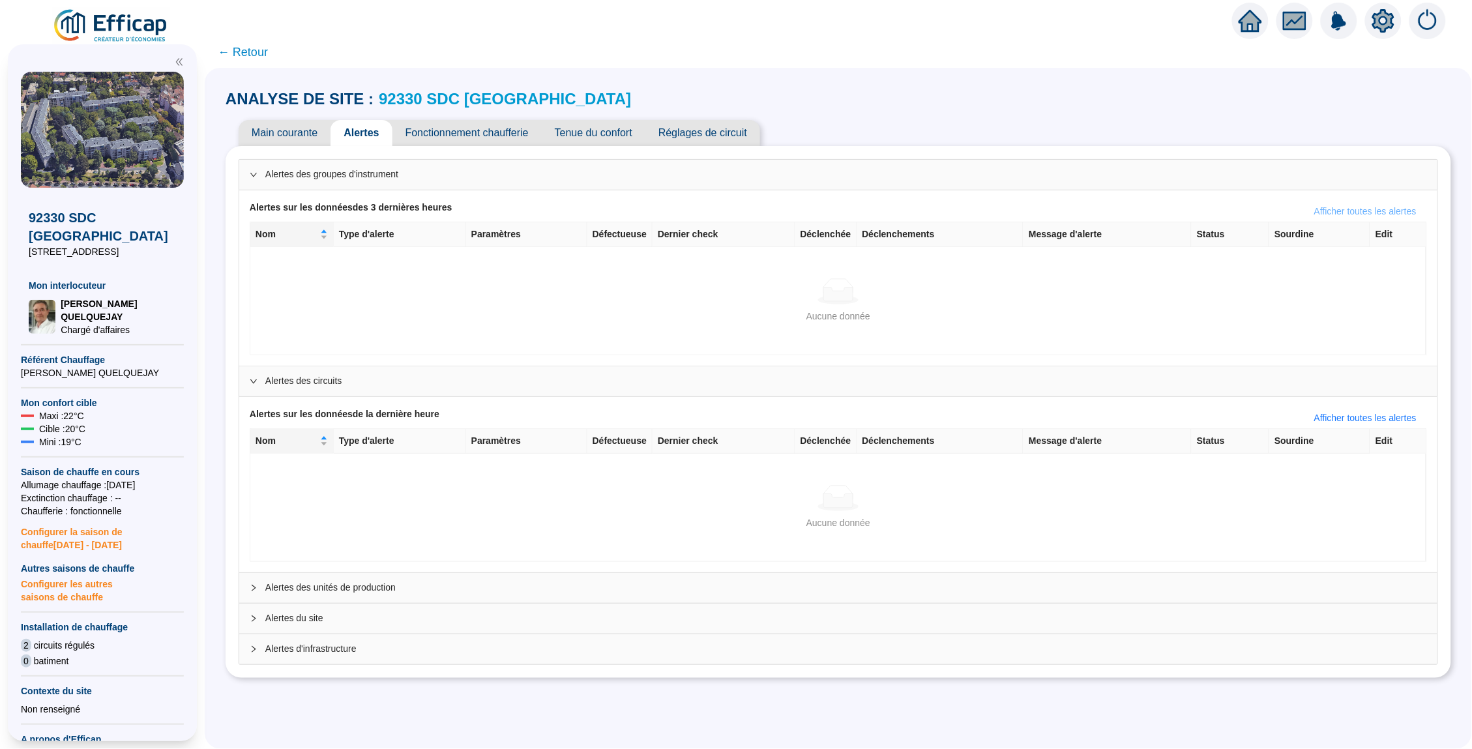
click at [1158, 205] on span "Afficher toutes les alertes" at bounding box center [1365, 212] width 102 height 14
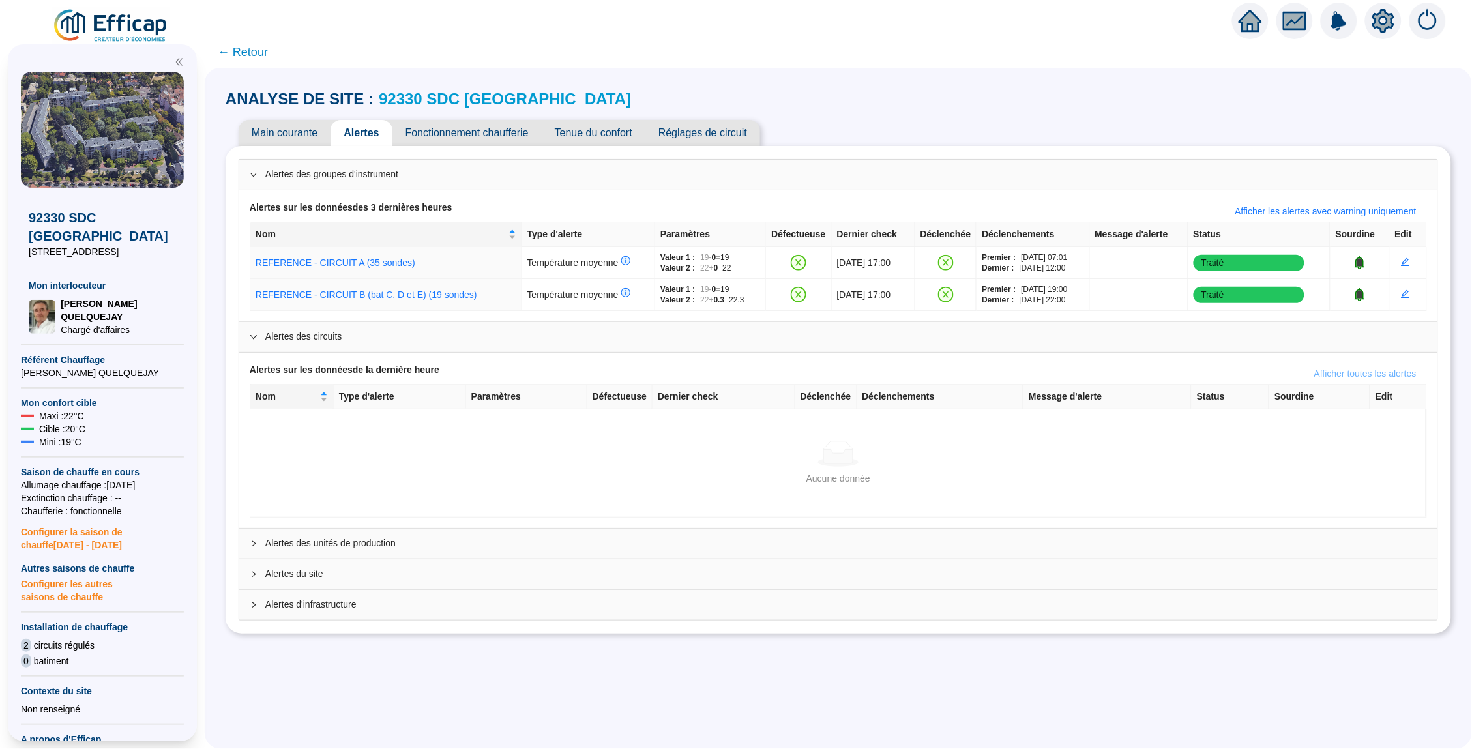
click at [1158, 370] on span "Afficher toutes les alertes" at bounding box center [1365, 374] width 102 height 14
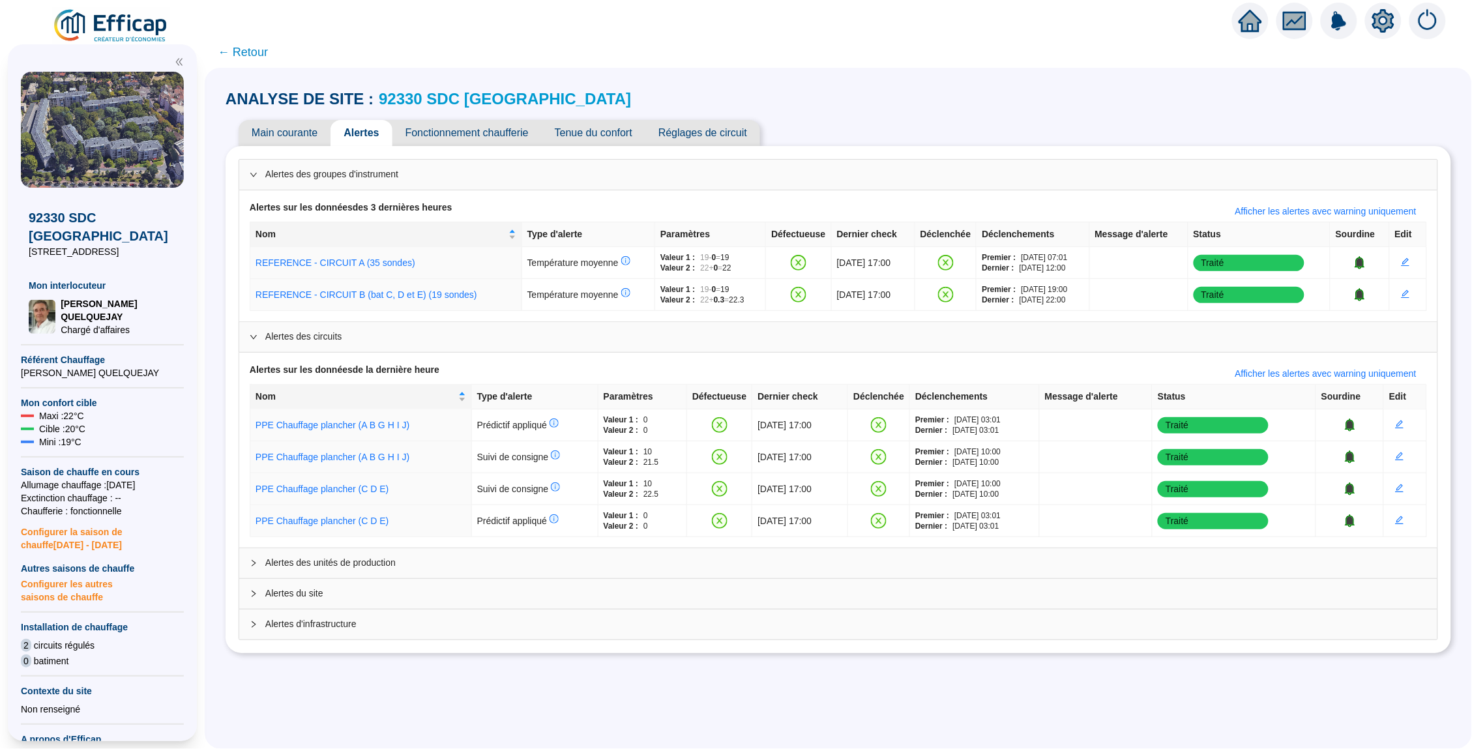
click at [1013, 566] on span "Alertes des unités de production" at bounding box center [846, 563] width 1162 height 14
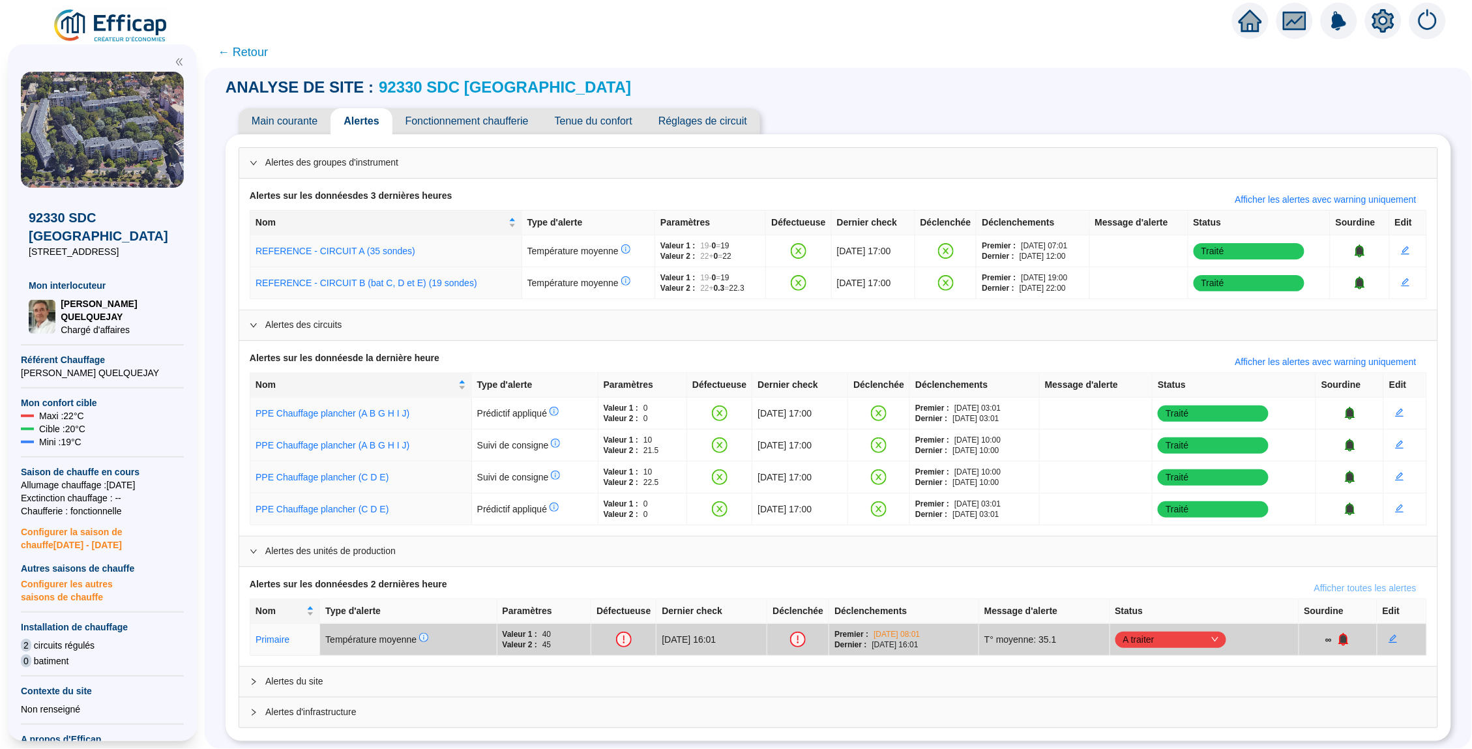
scroll to position [11, 0]
click at [1158, 583] on span "Afficher toutes les alertes" at bounding box center [1365, 589] width 102 height 14
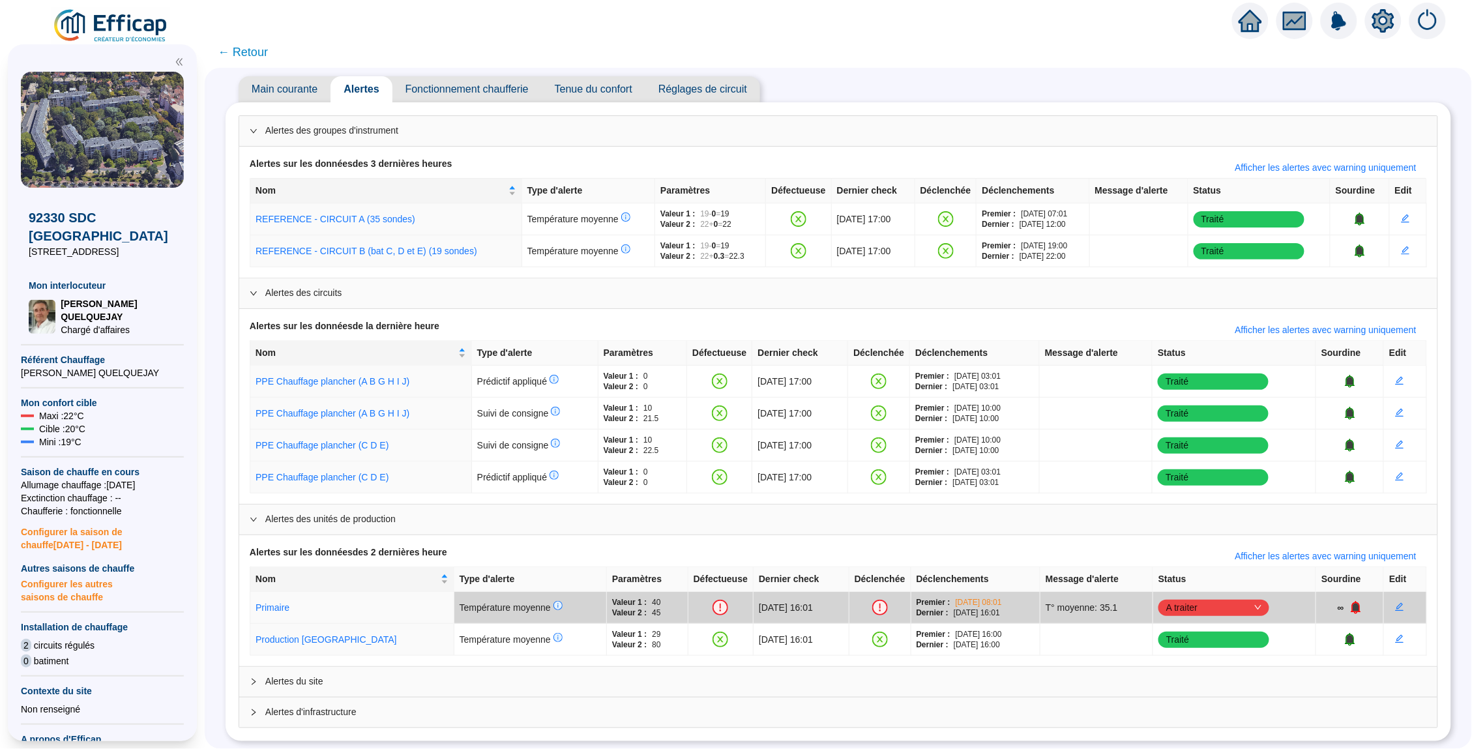
click at [1049, 645] on span "Alertes du site" at bounding box center [846, 682] width 1162 height 14
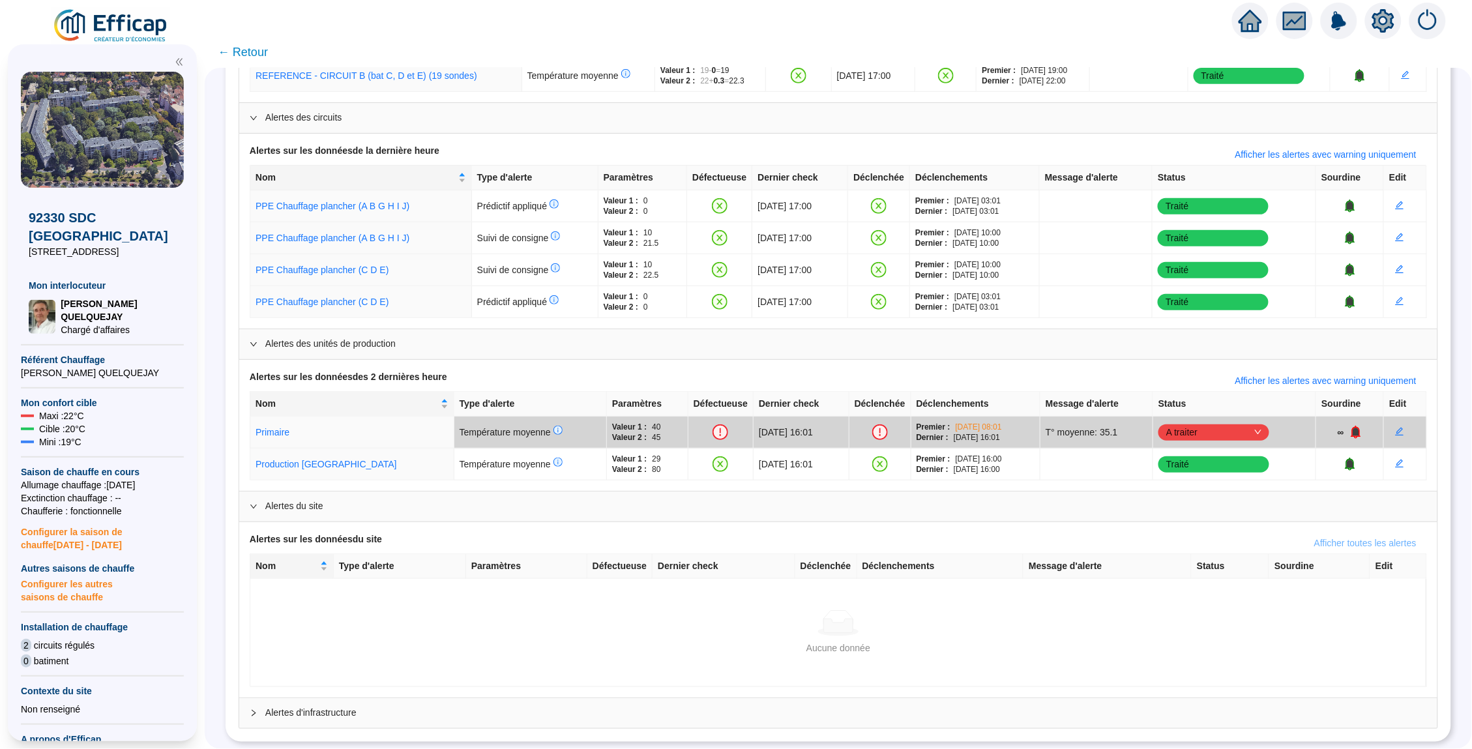
click at [1158, 537] on span "Afficher toutes les alertes" at bounding box center [1365, 544] width 102 height 14
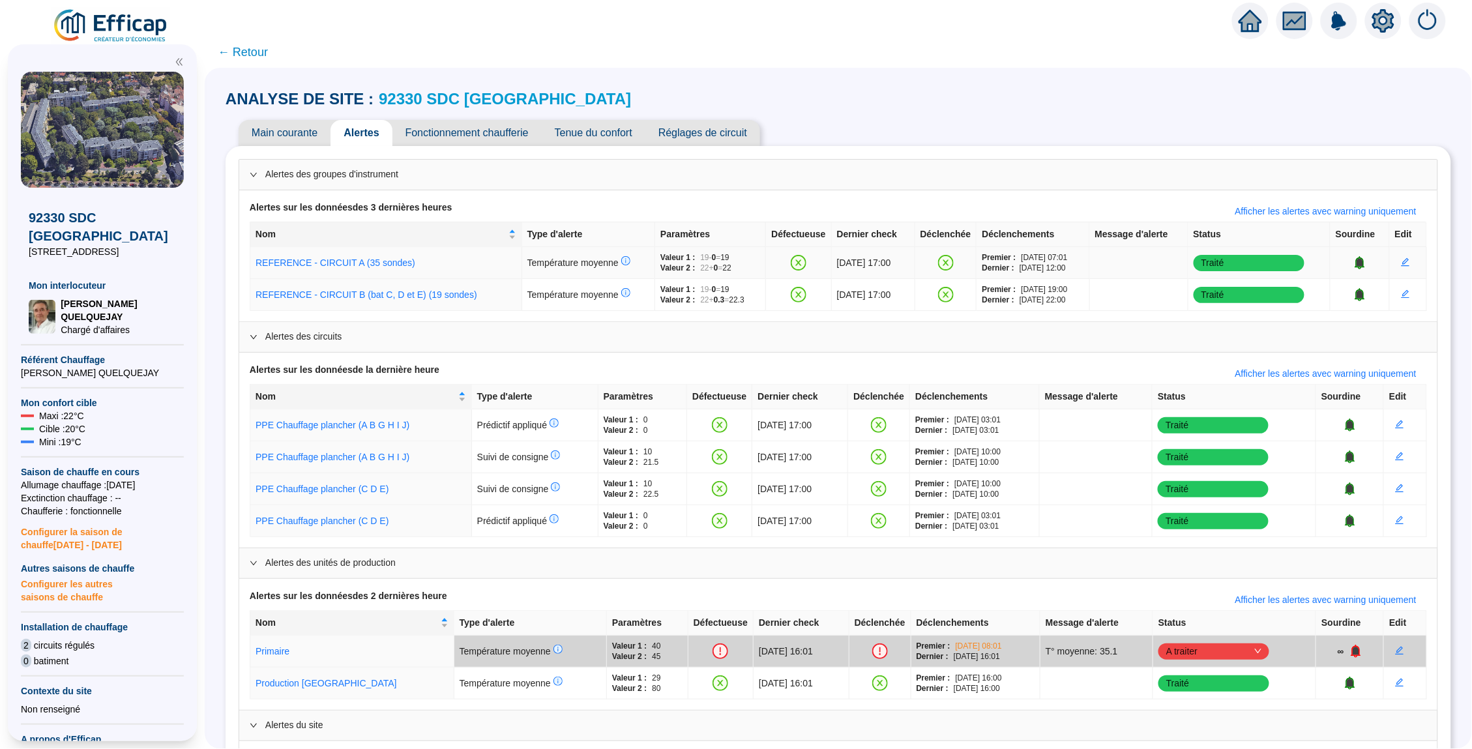
scroll to position [0, 0]
click at [464, 100] on link "92330 SDC [GEOGRAPHIC_DATA]" at bounding box center [505, 99] width 252 height 18
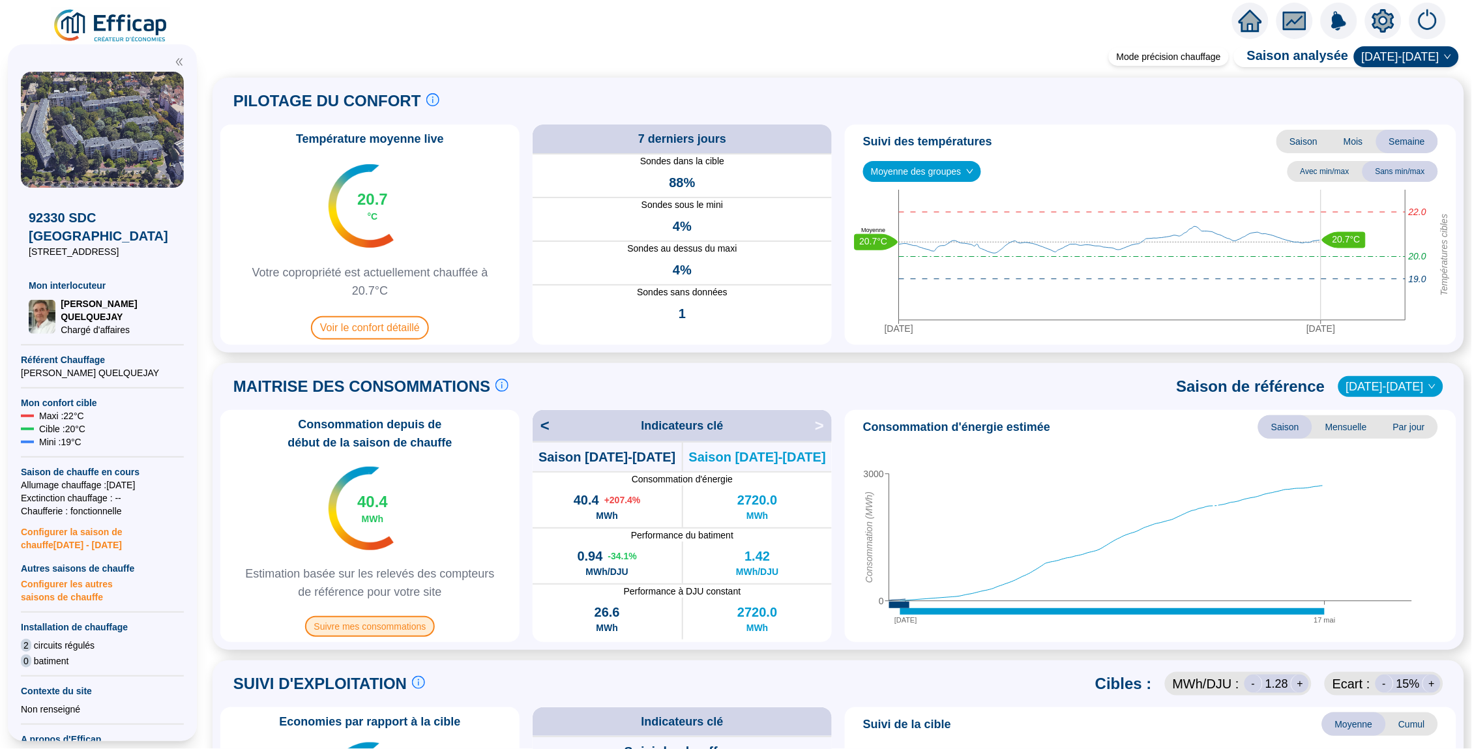
click at [370, 629] on span "Suivre mes consommations" at bounding box center [370, 626] width 130 height 21
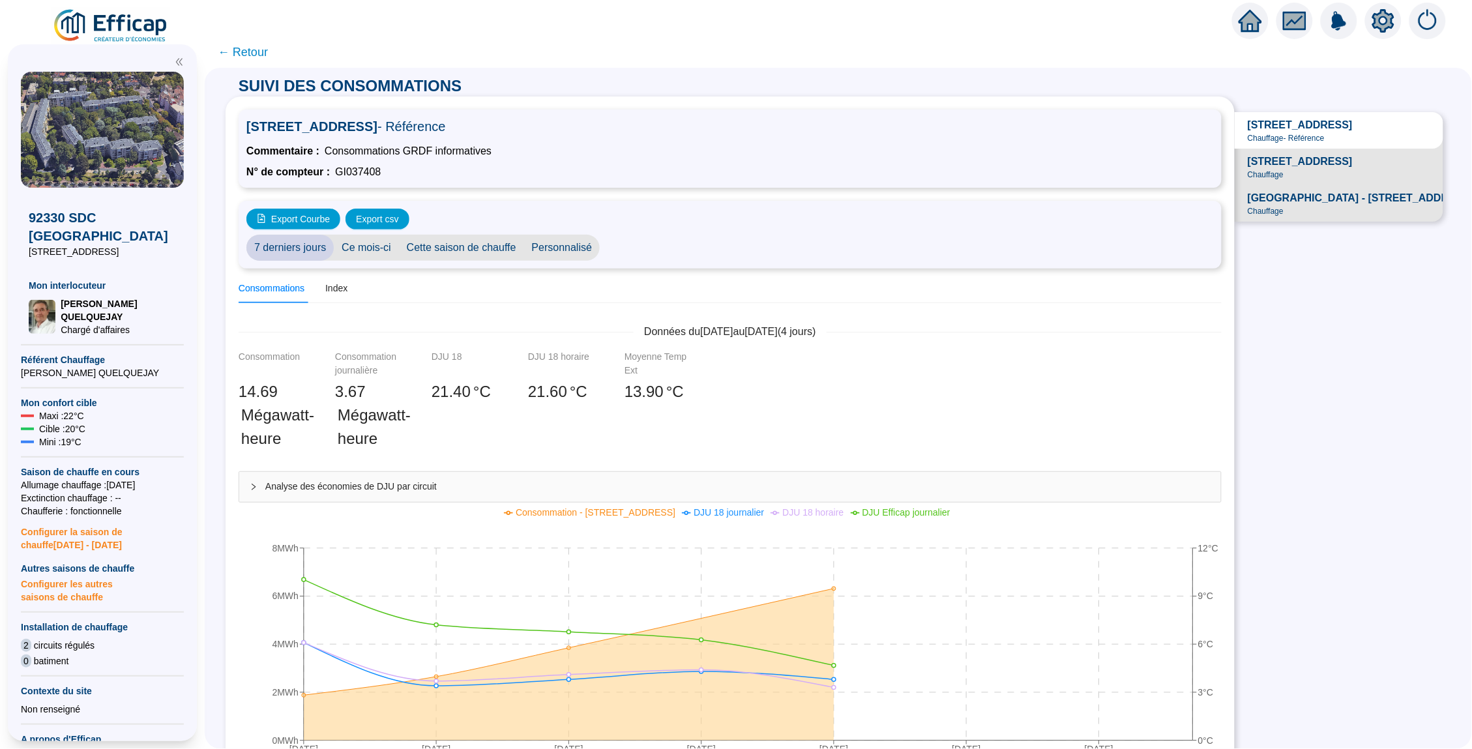
click at [250, 55] on span "← Retour" at bounding box center [243, 52] width 50 height 18
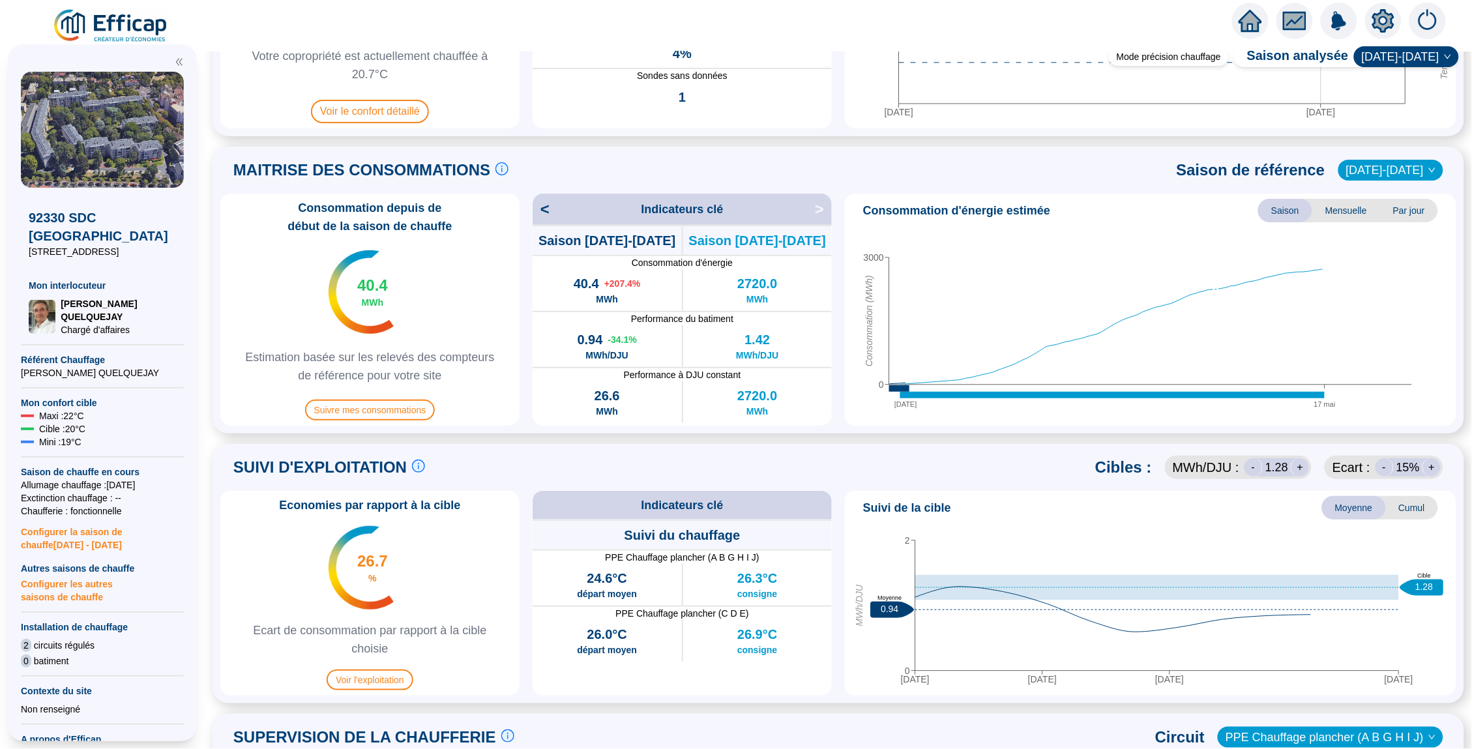
scroll to position [164, 0]
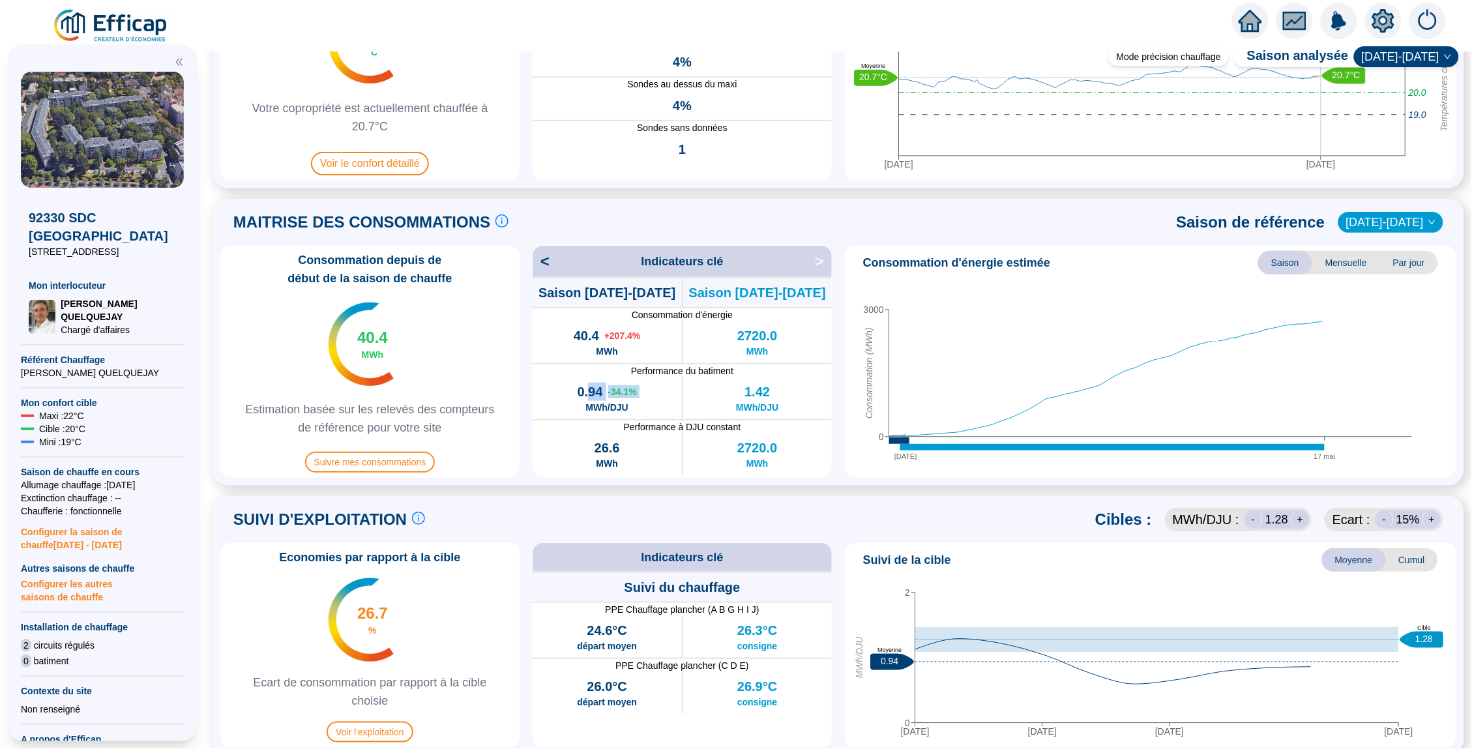
drag, startPoint x: 612, startPoint y: 398, endPoint x: 588, endPoint y: 386, distance: 26.8
click at [588, 386] on div "0.94 -34.1 % MWh/DJU" at bounding box center [607, 398] width 149 height 42
click at [588, 386] on span "0.94" at bounding box center [590, 392] width 25 height 18
drag, startPoint x: 583, startPoint y: 386, endPoint x: 590, endPoint y: 392, distance: 8.8
click at [590, 392] on span "0.94" at bounding box center [590, 392] width 25 height 18
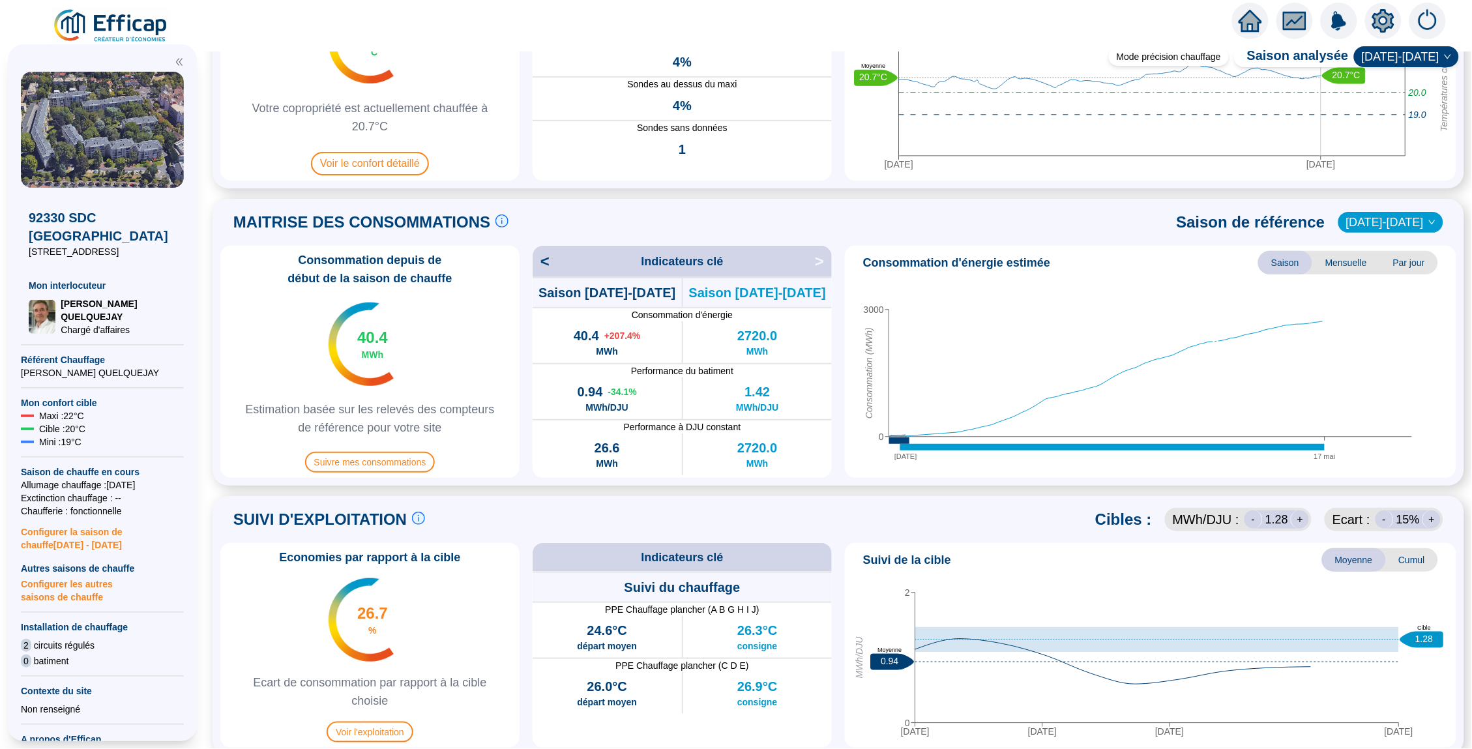
click at [579, 387] on span "0.94" at bounding box center [590, 392] width 25 height 18
click at [376, 462] on span "Suivre mes consommations" at bounding box center [370, 462] width 130 height 21
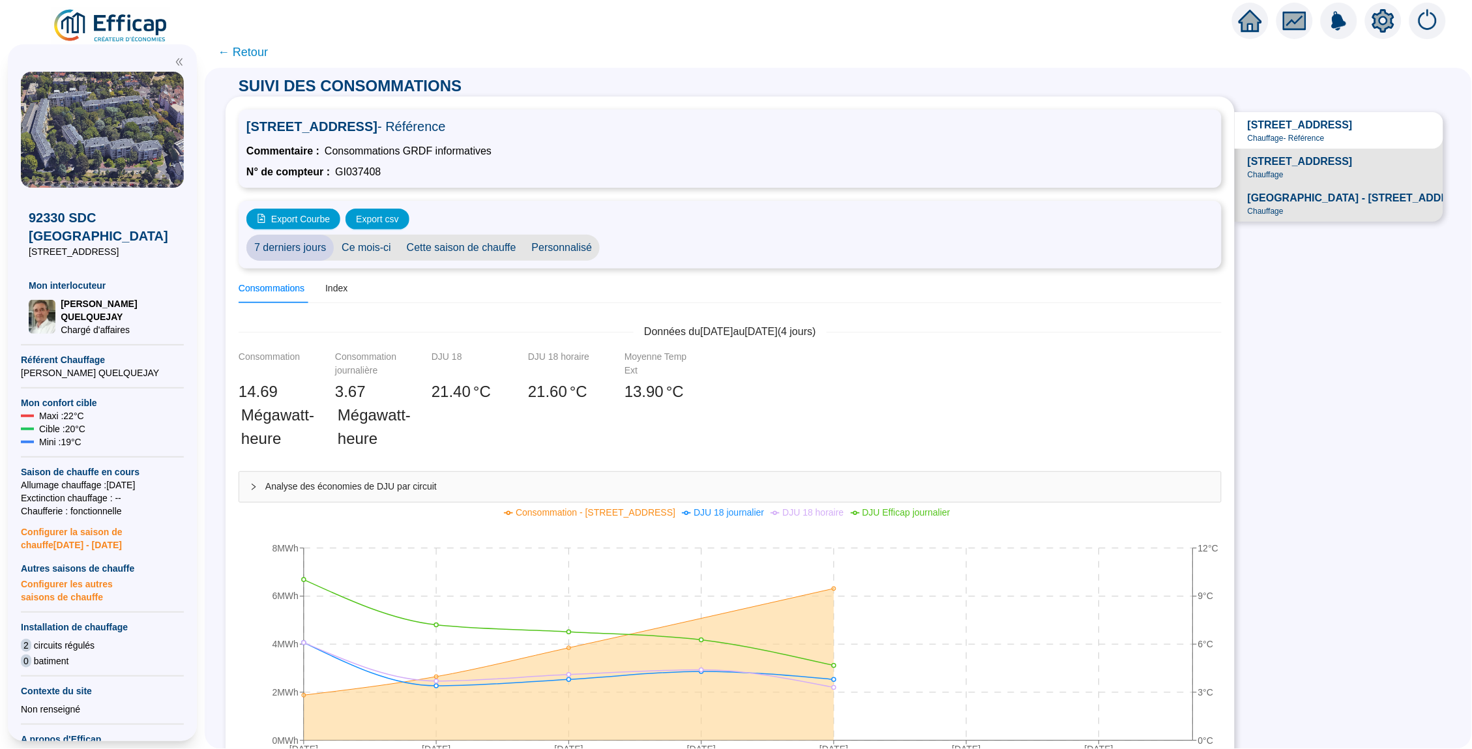
click at [245, 48] on span "← Retour" at bounding box center [243, 52] width 50 height 18
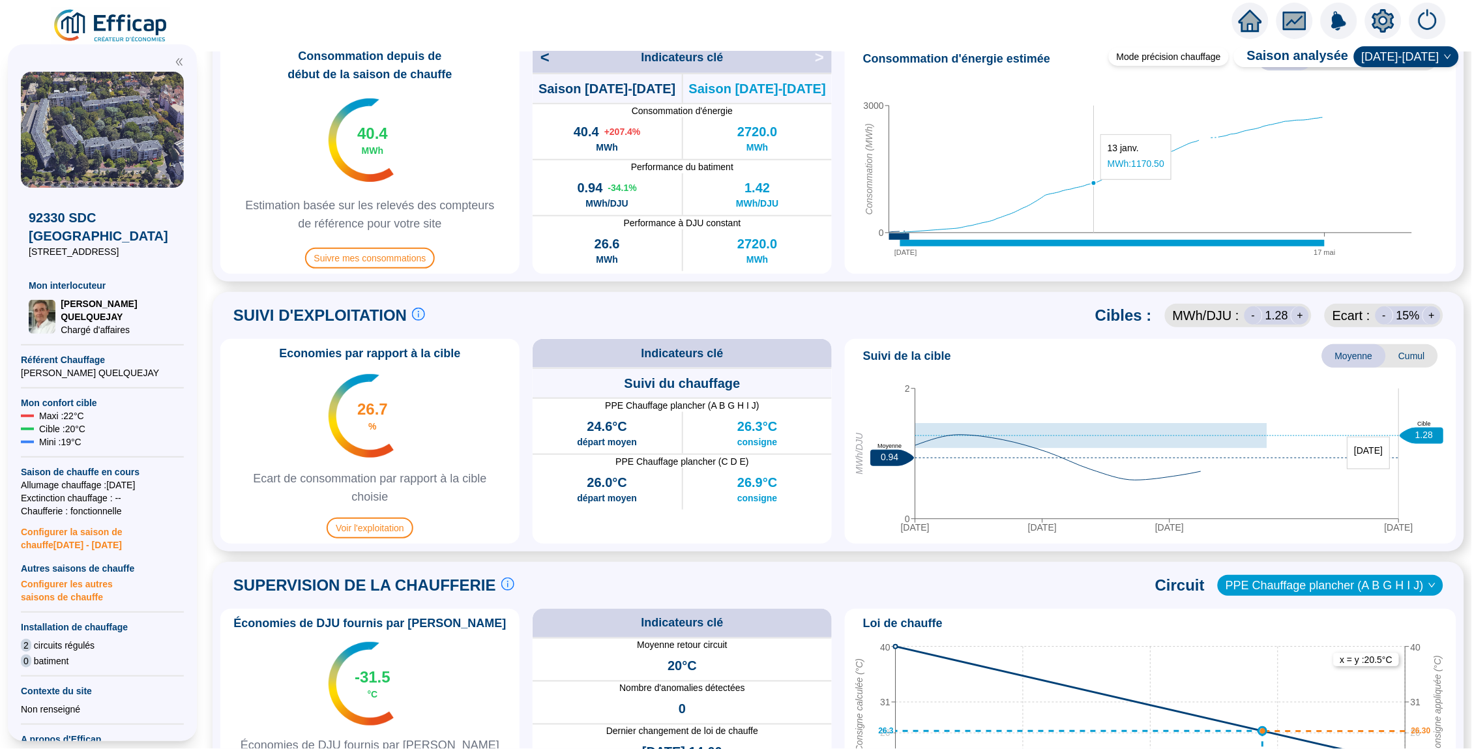
scroll to position [471, 0]
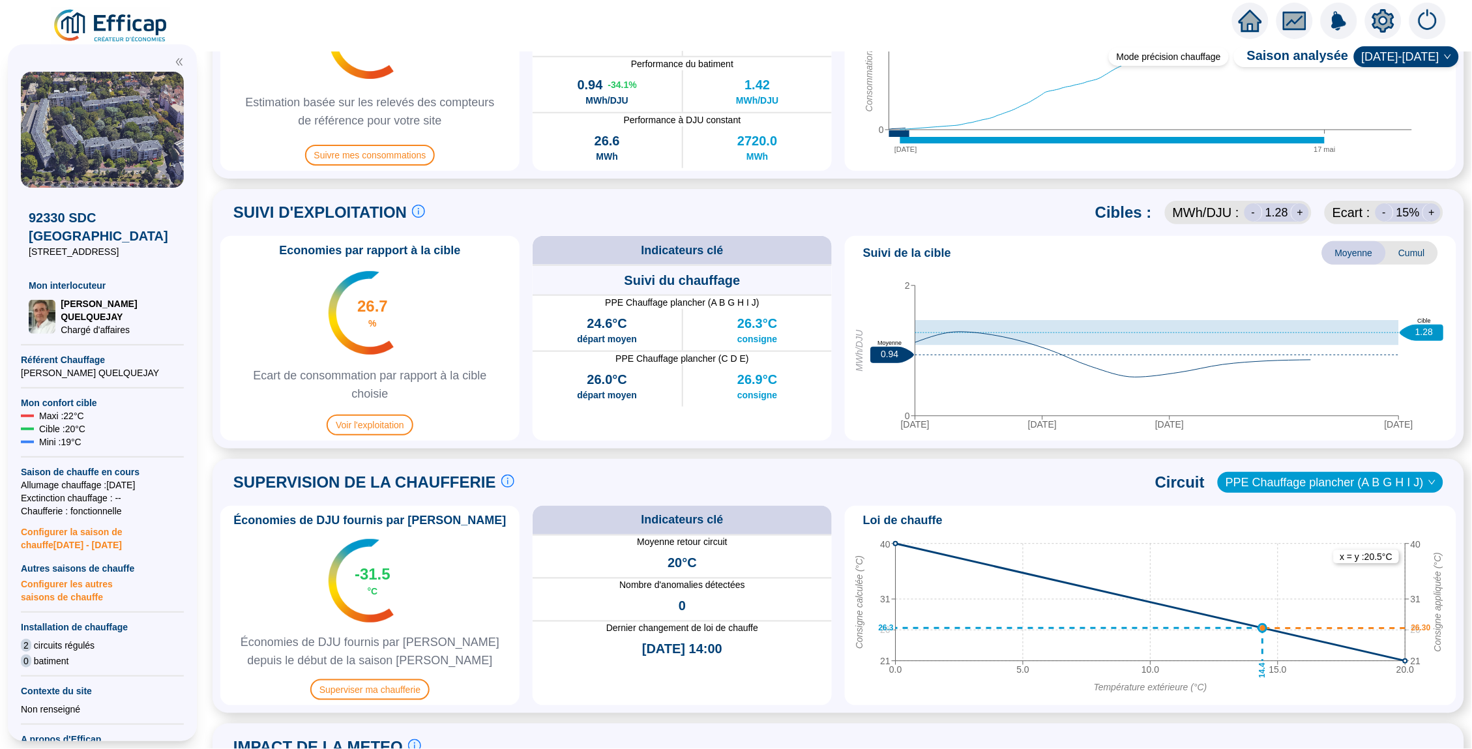
click at [1158, 254] on span "Cumul" at bounding box center [1412, 252] width 52 height 23
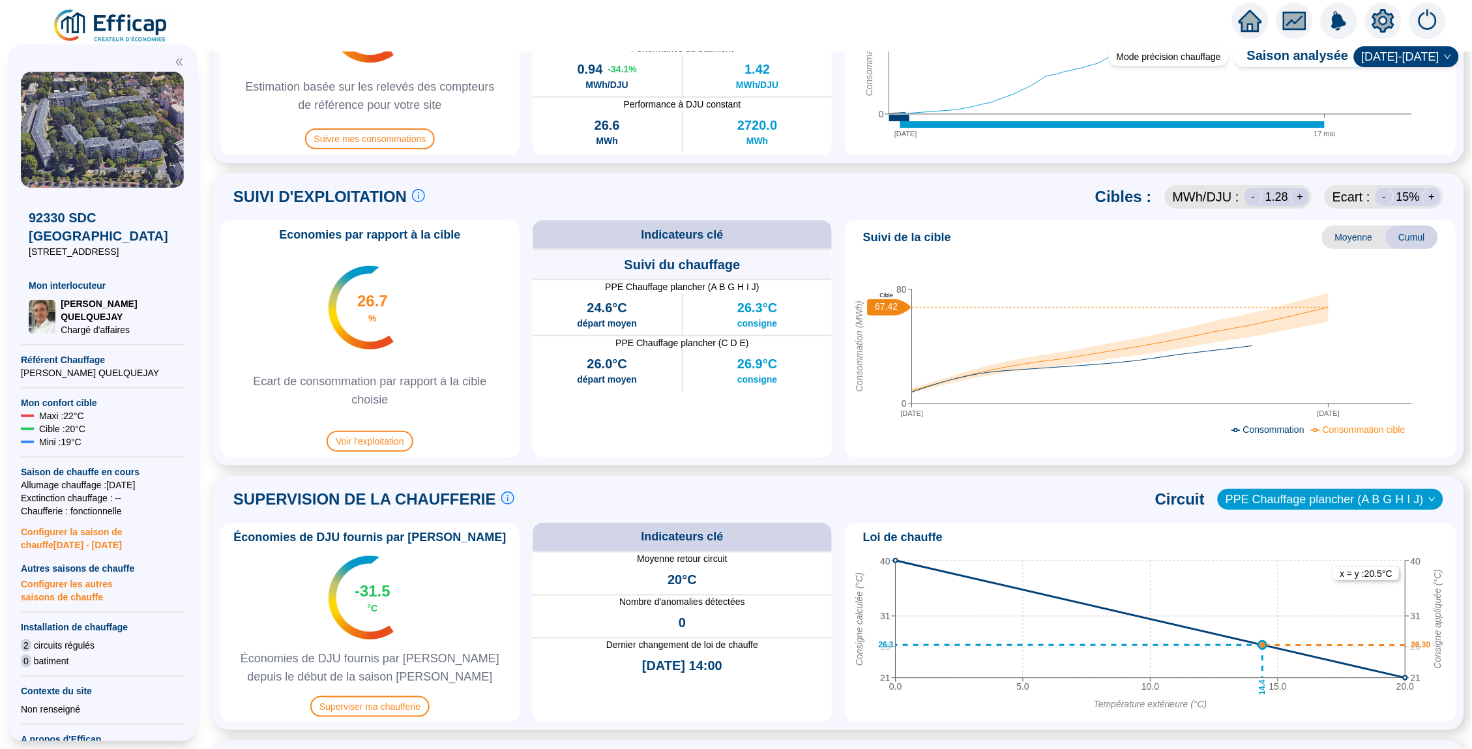
scroll to position [481, 0]
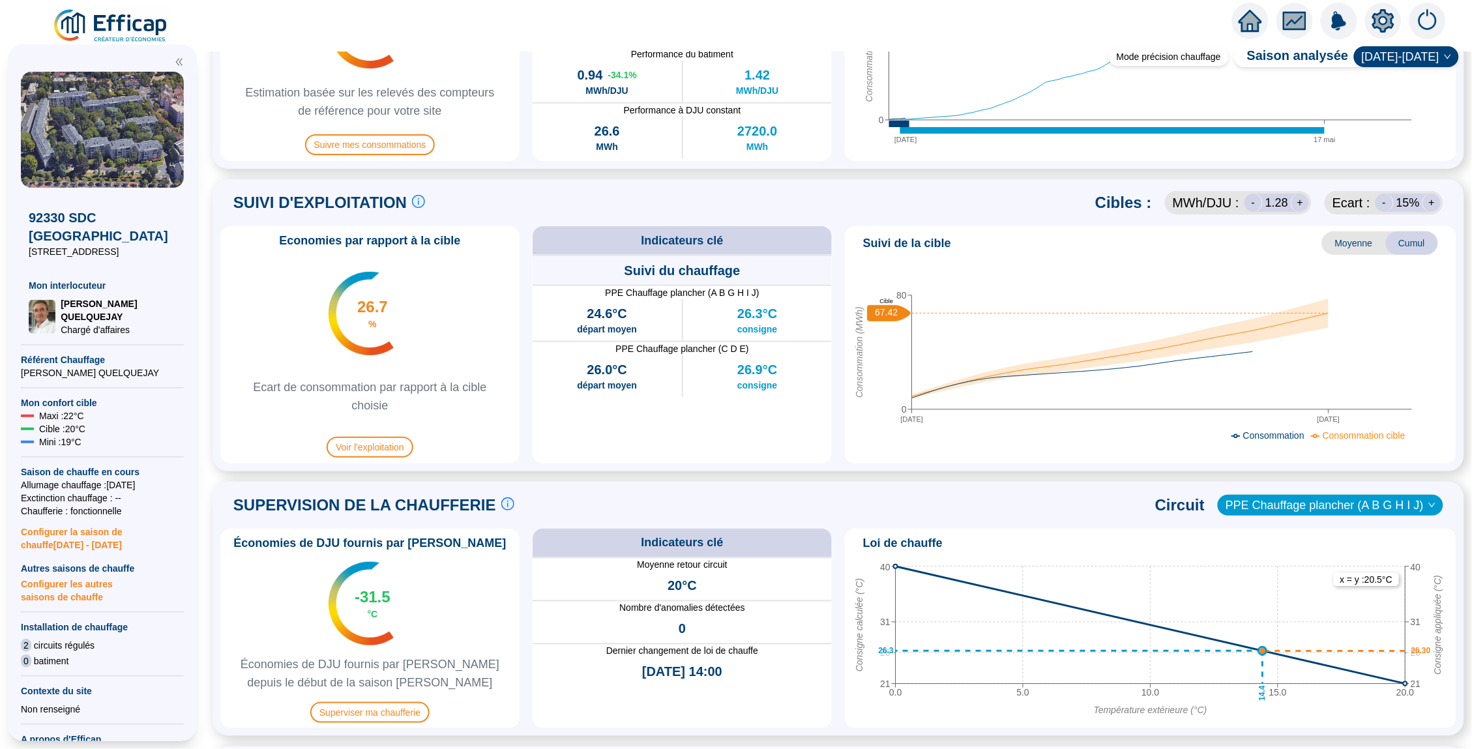
click at [1158, 239] on span "Moyenne" at bounding box center [1354, 242] width 64 height 23
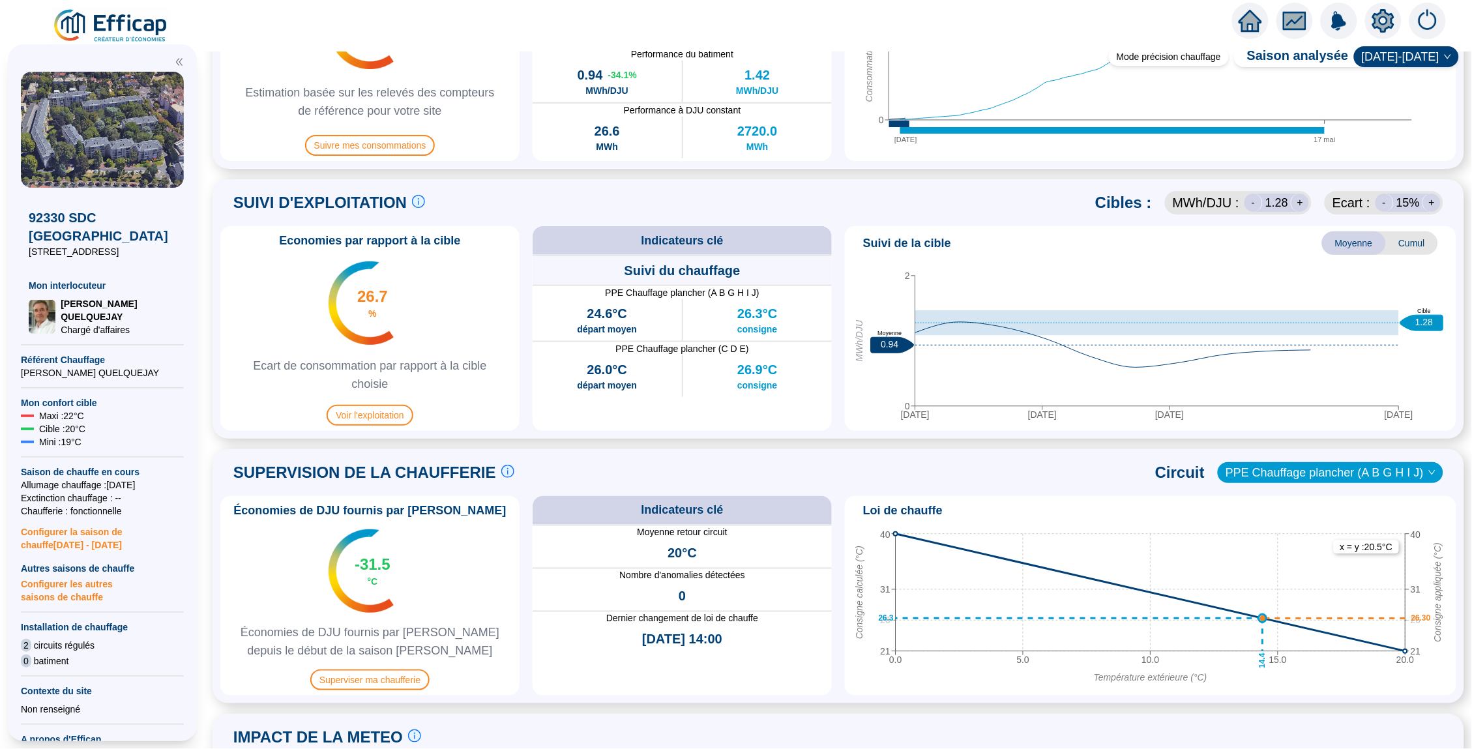
click at [1158, 232] on span "Cumul" at bounding box center [1412, 242] width 52 height 23
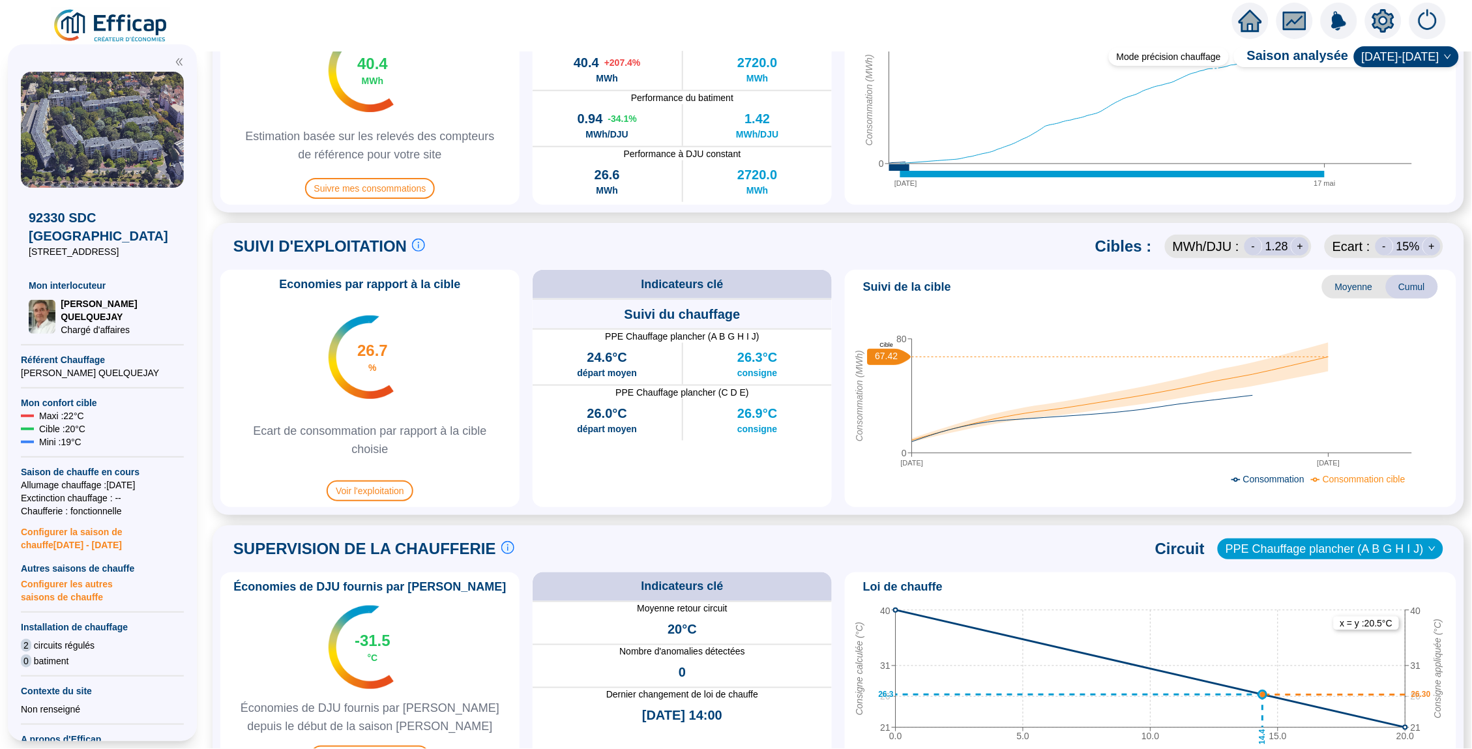
scroll to position [435, 0]
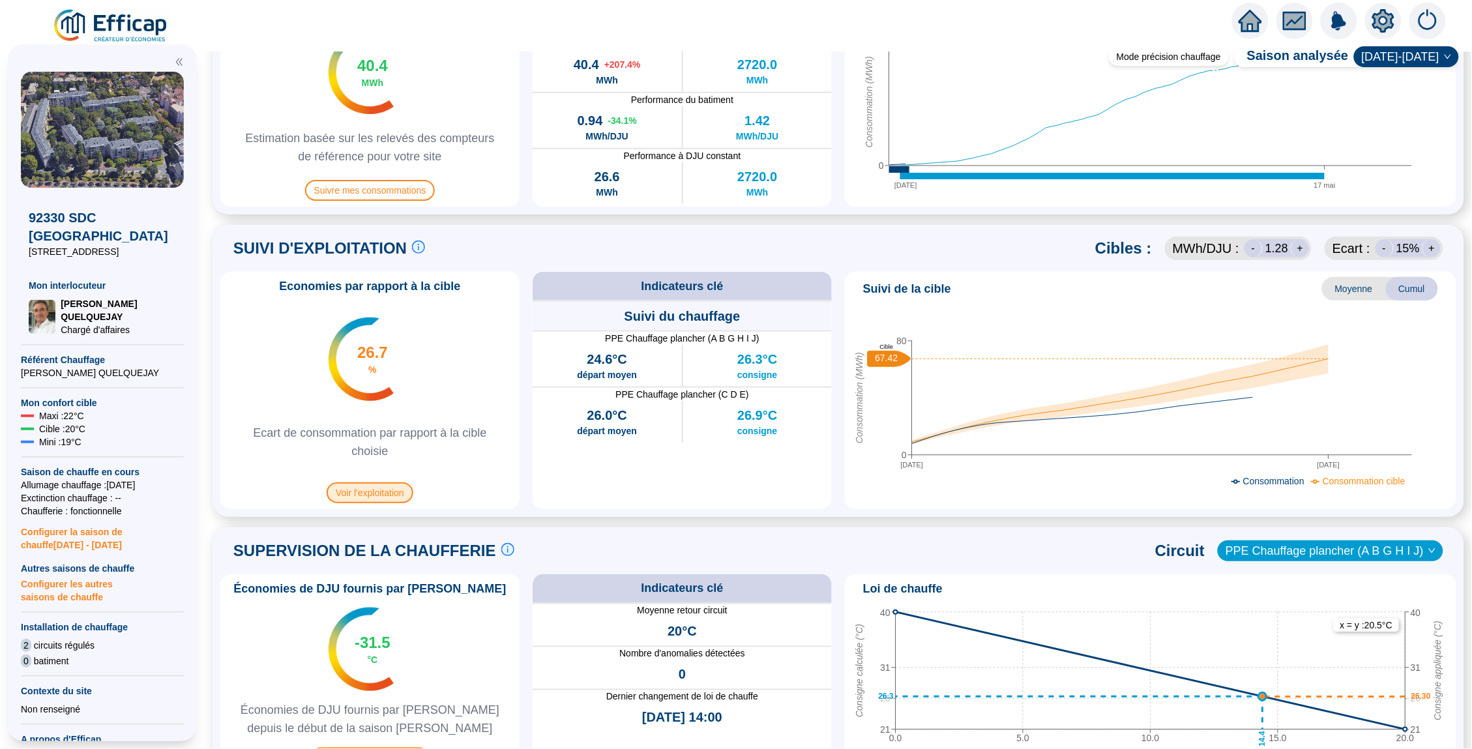
click at [377, 492] on span "Voir l'exploitation" at bounding box center [370, 492] width 87 height 21
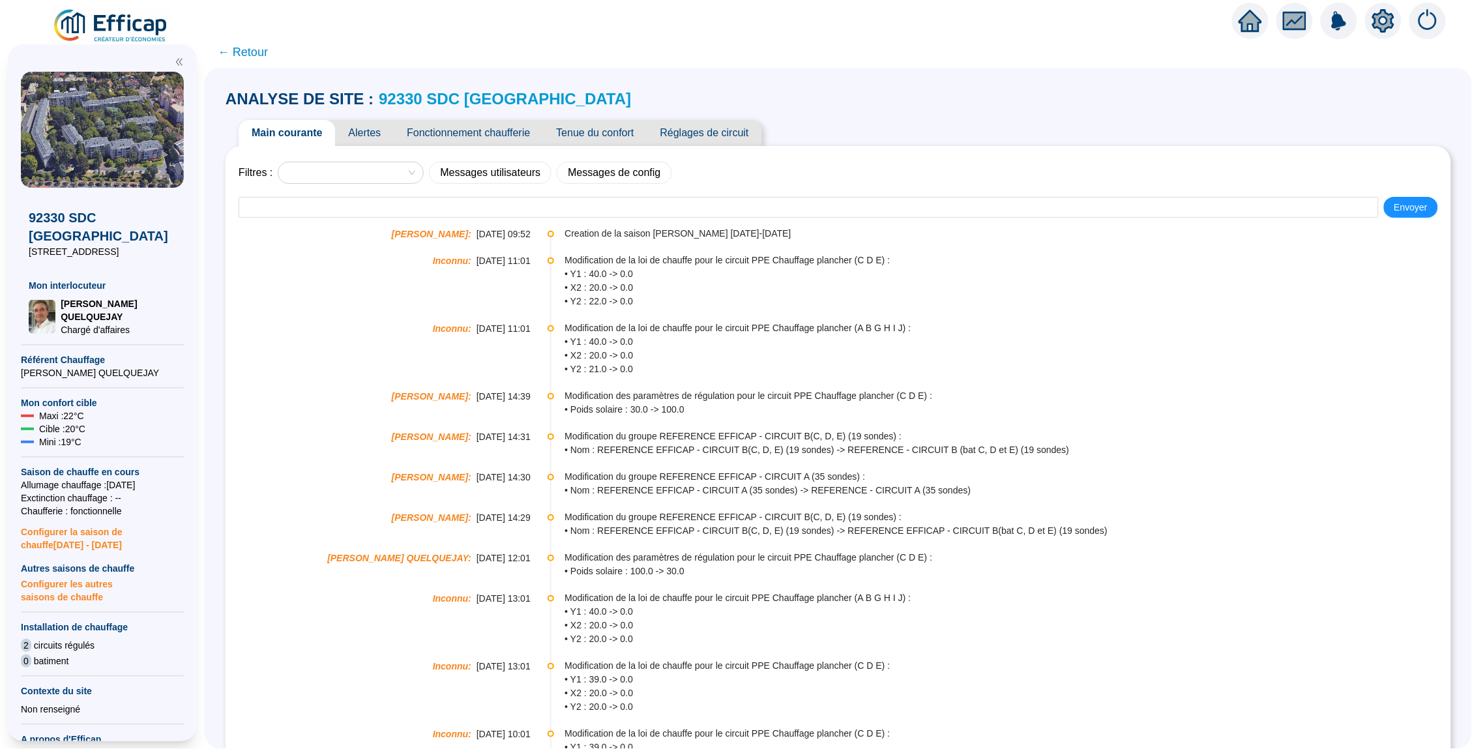
click at [379, 136] on span "Alertes" at bounding box center [364, 133] width 59 height 26
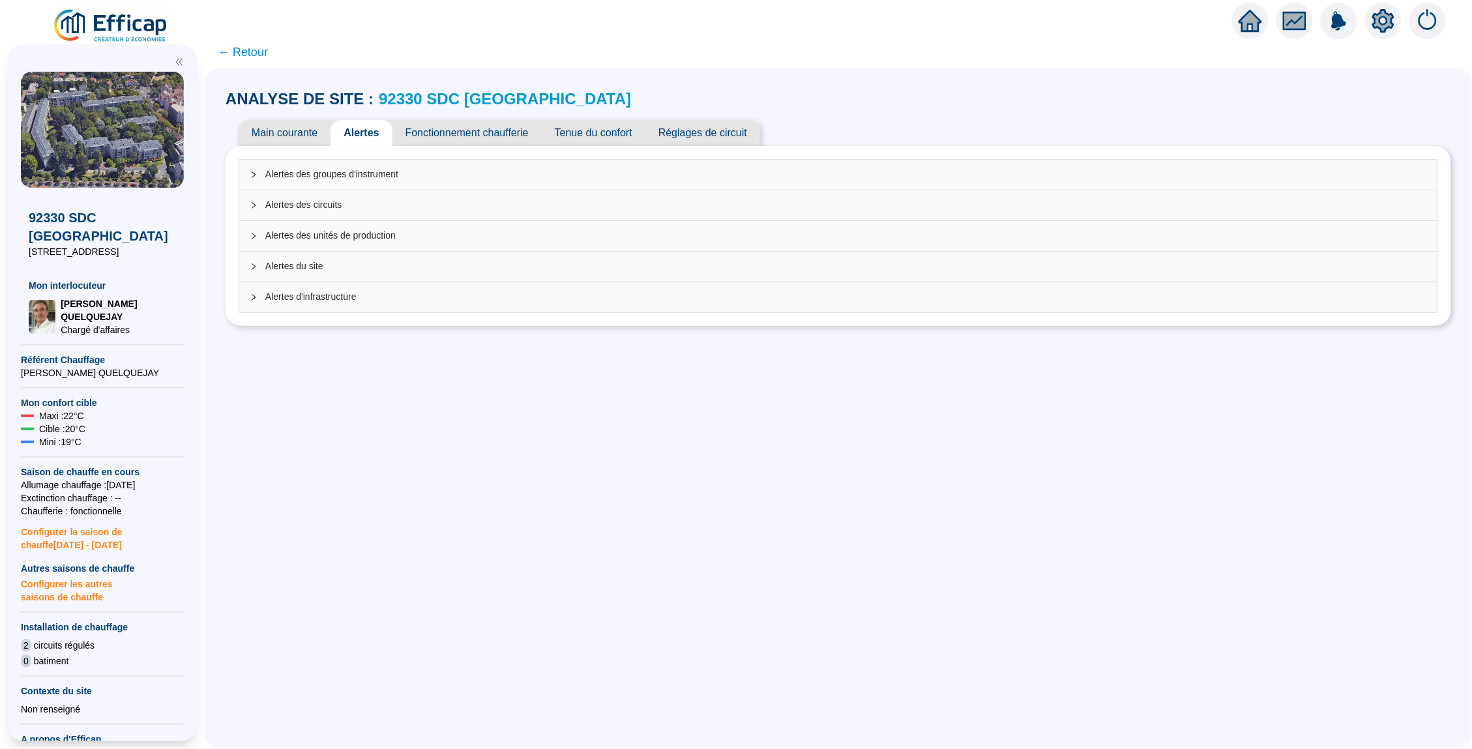
click at [260, 50] on span "← Retour" at bounding box center [243, 52] width 50 height 18
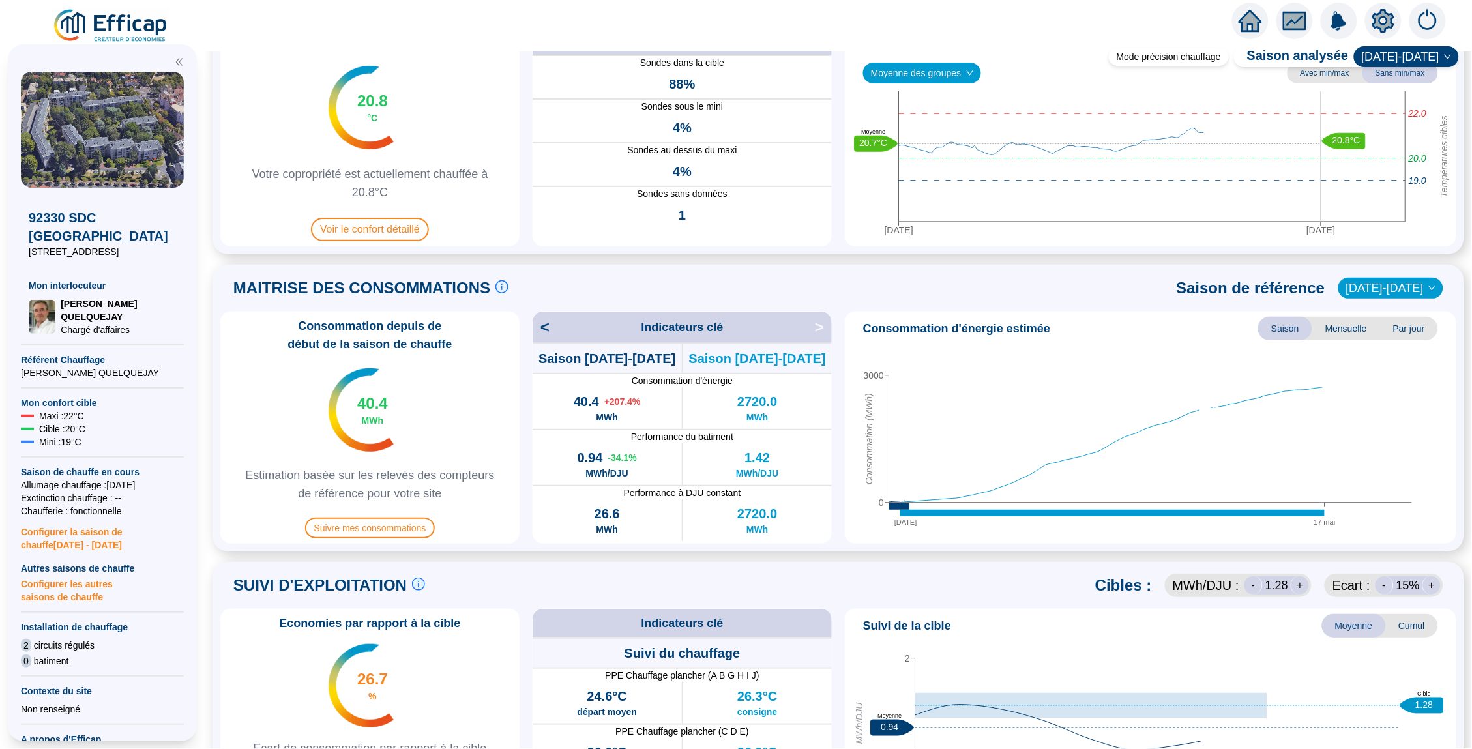
scroll to position [104, 0]
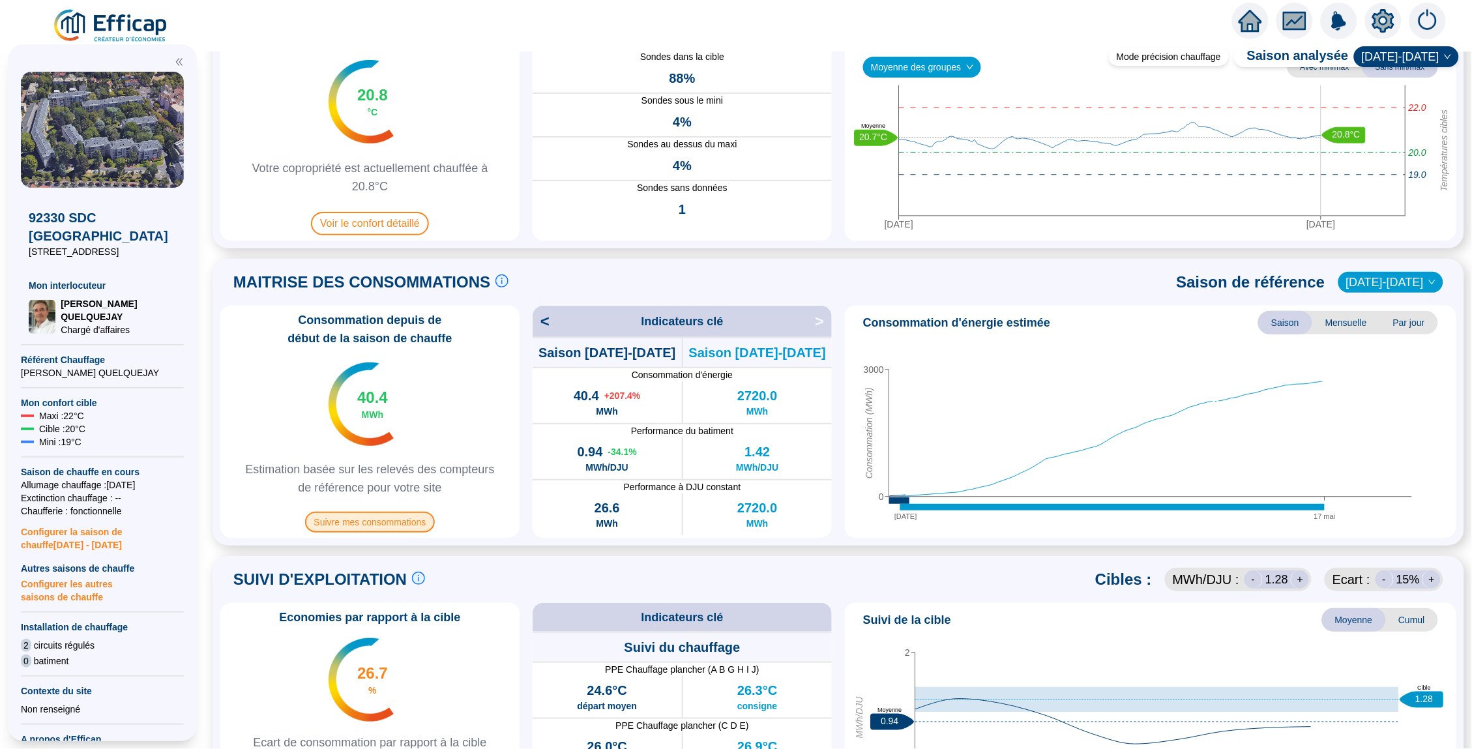
click at [403, 520] on span "Suivre mes consommations" at bounding box center [370, 522] width 130 height 21
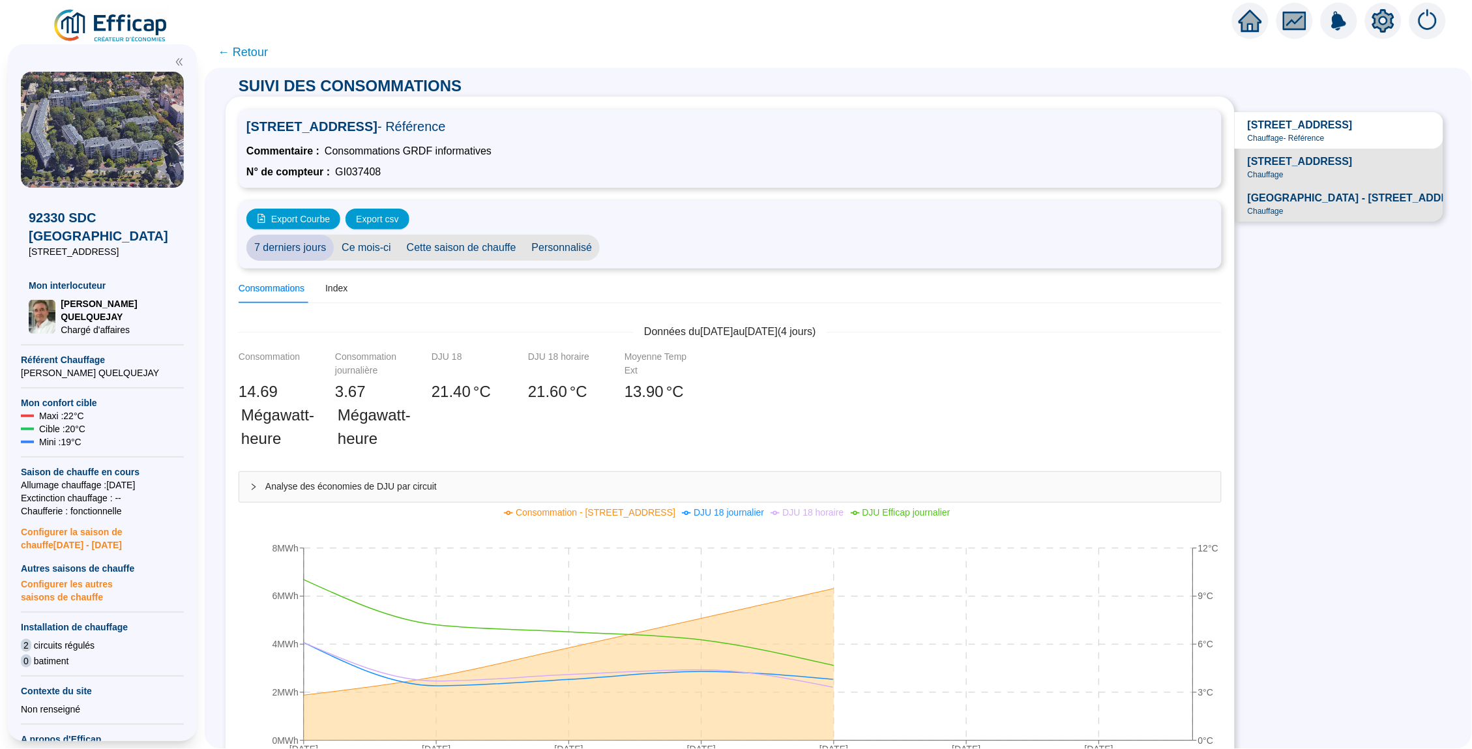
click at [244, 50] on span "← Retour" at bounding box center [243, 52] width 50 height 18
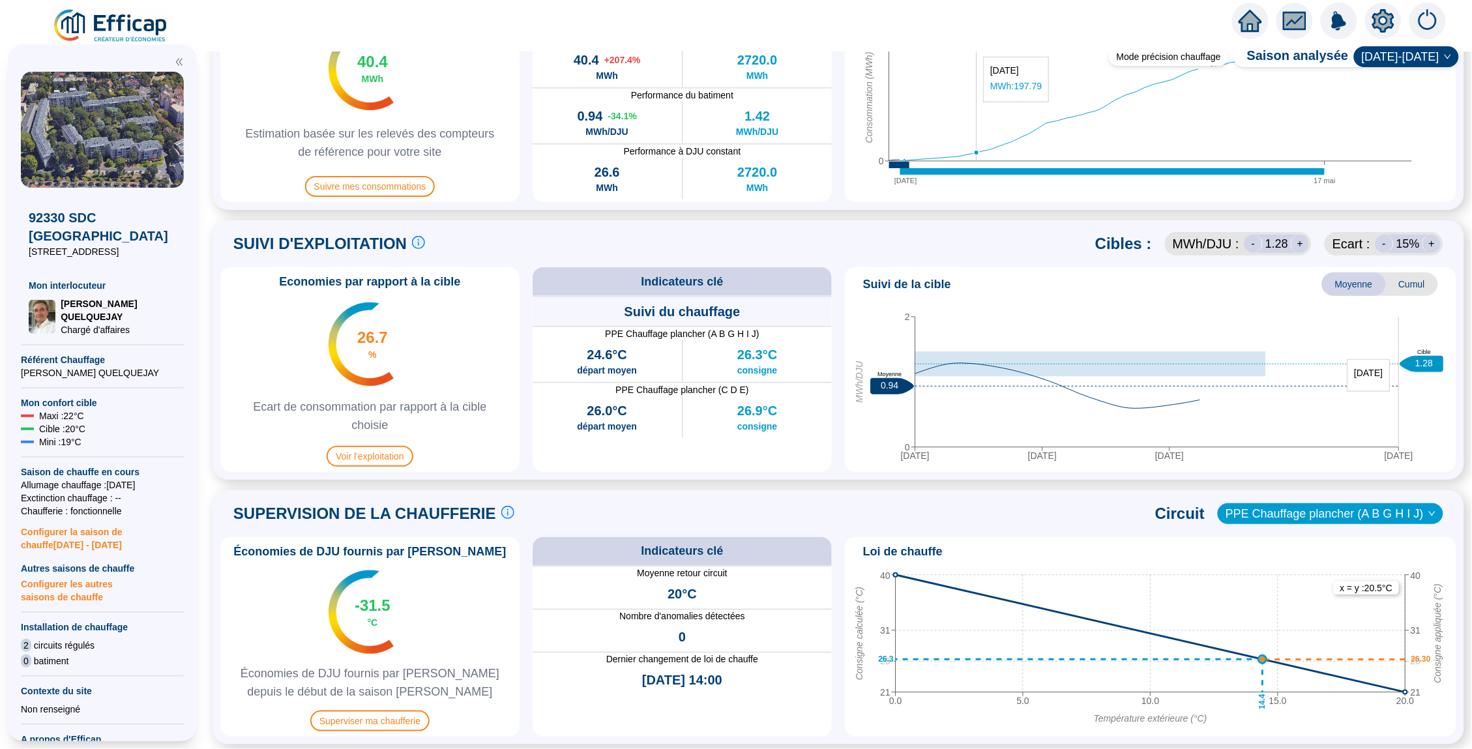
scroll to position [490, 0]
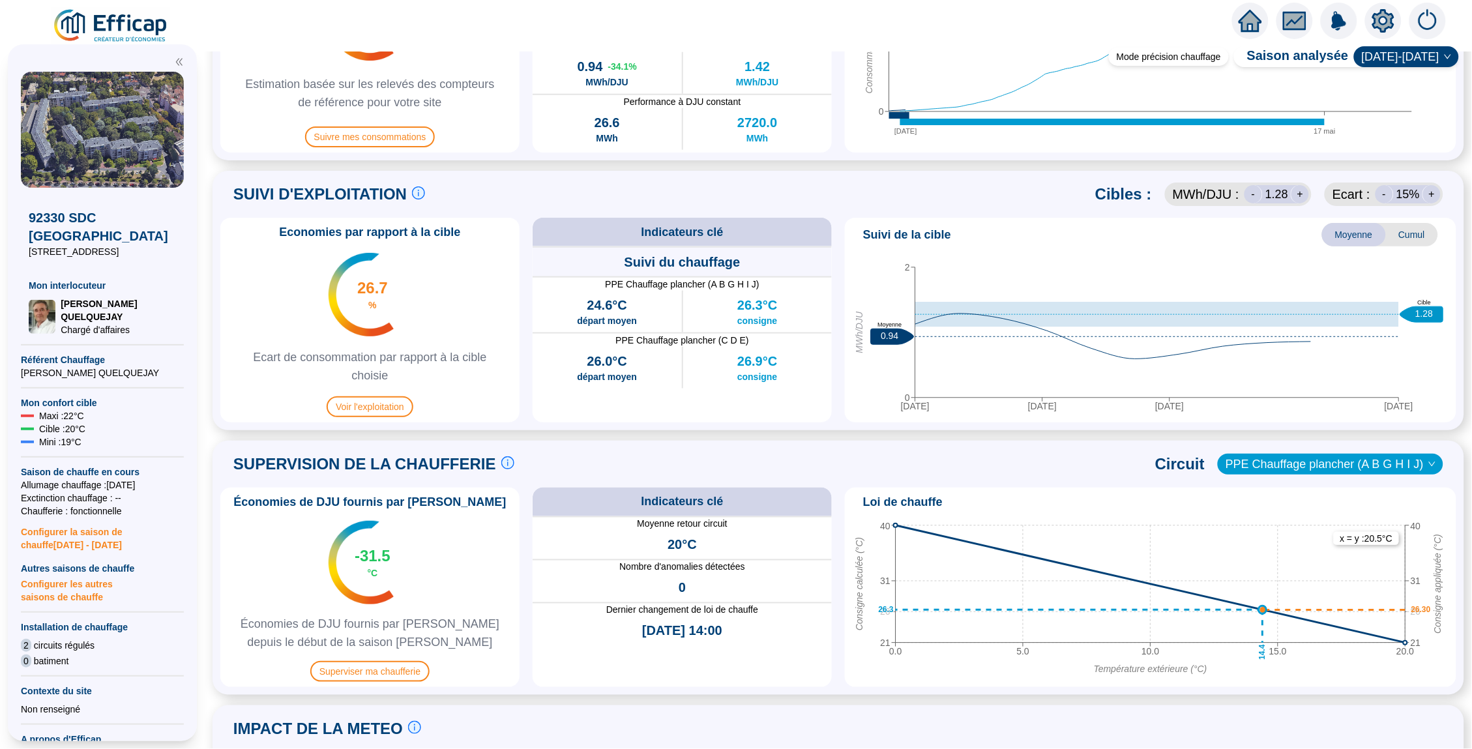
click at [1158, 231] on span "Cumul" at bounding box center [1412, 234] width 52 height 23
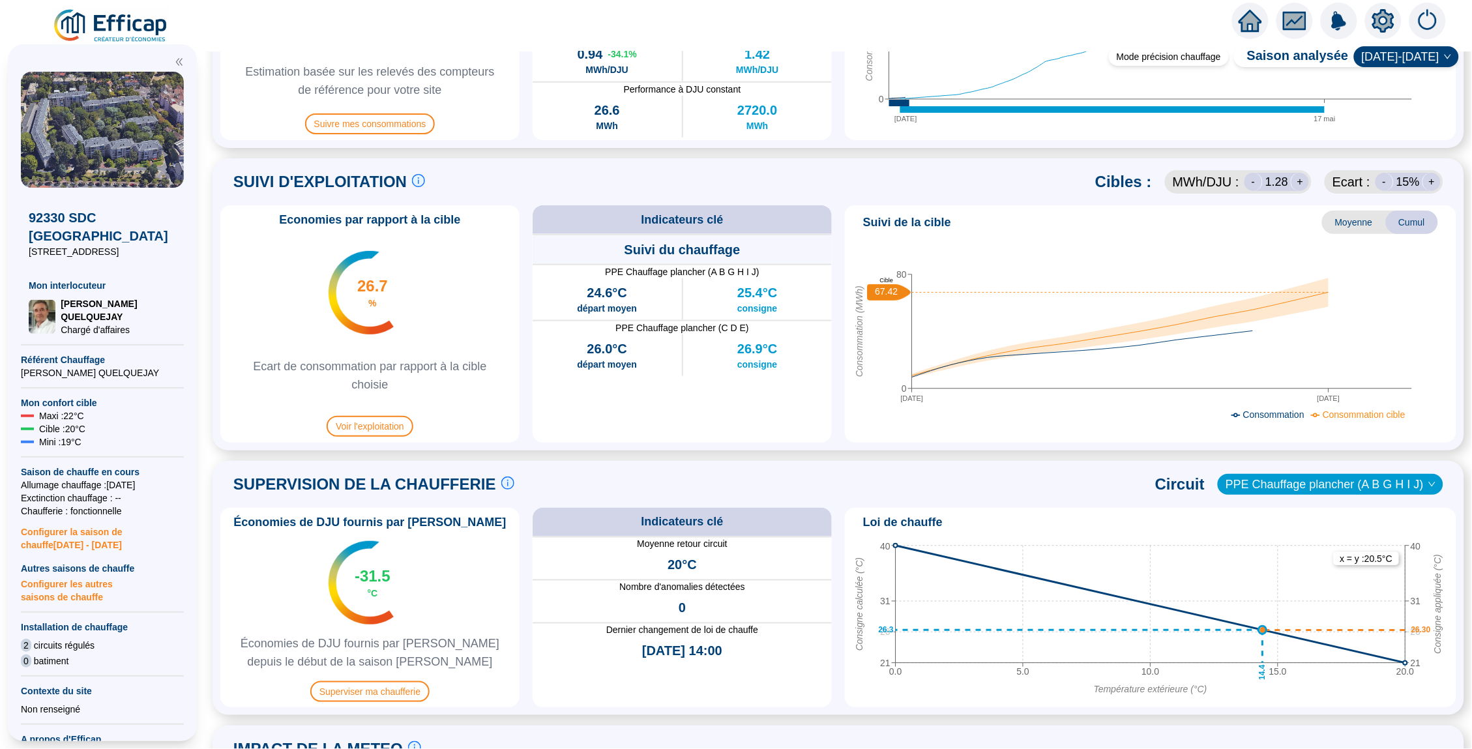
scroll to position [499, 0]
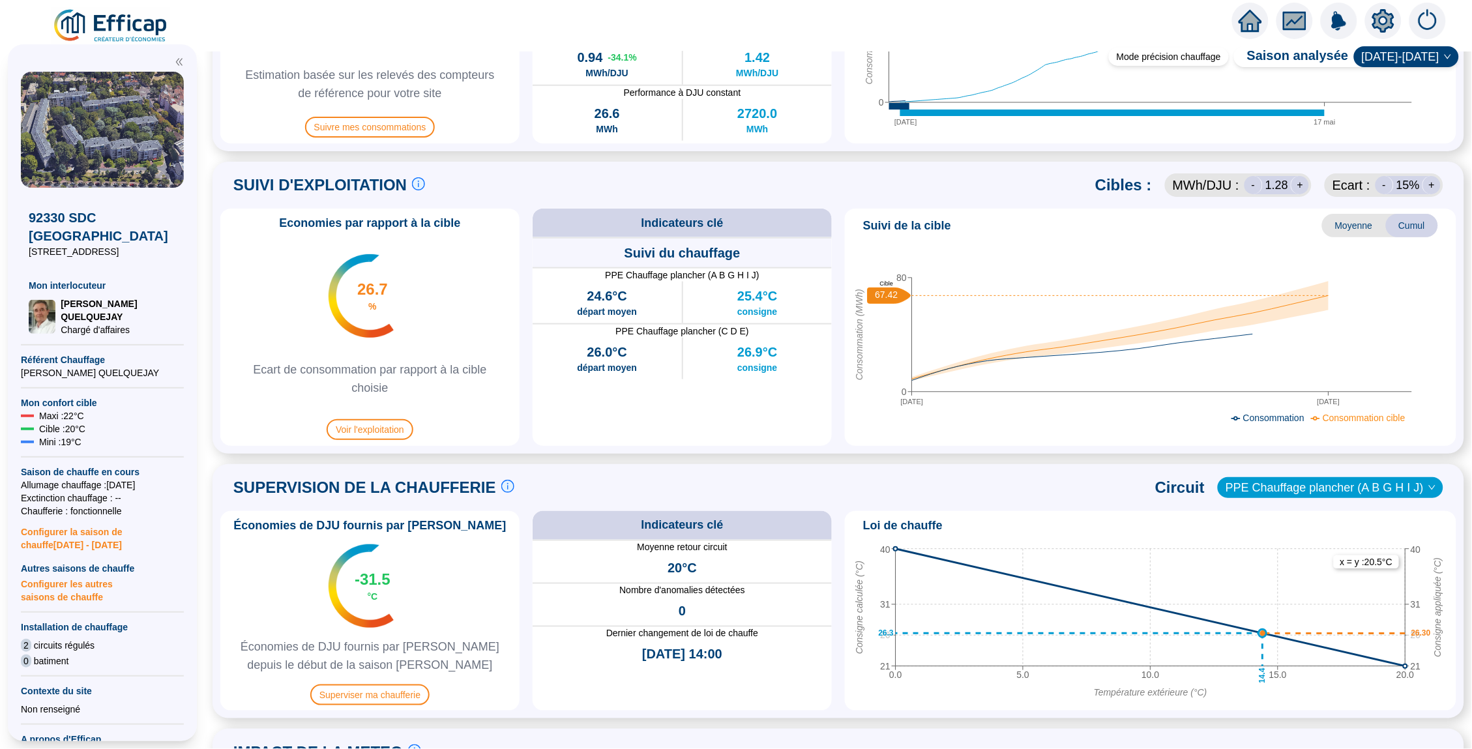
click at [1158, 227] on span "Moyenne" at bounding box center [1354, 225] width 64 height 23
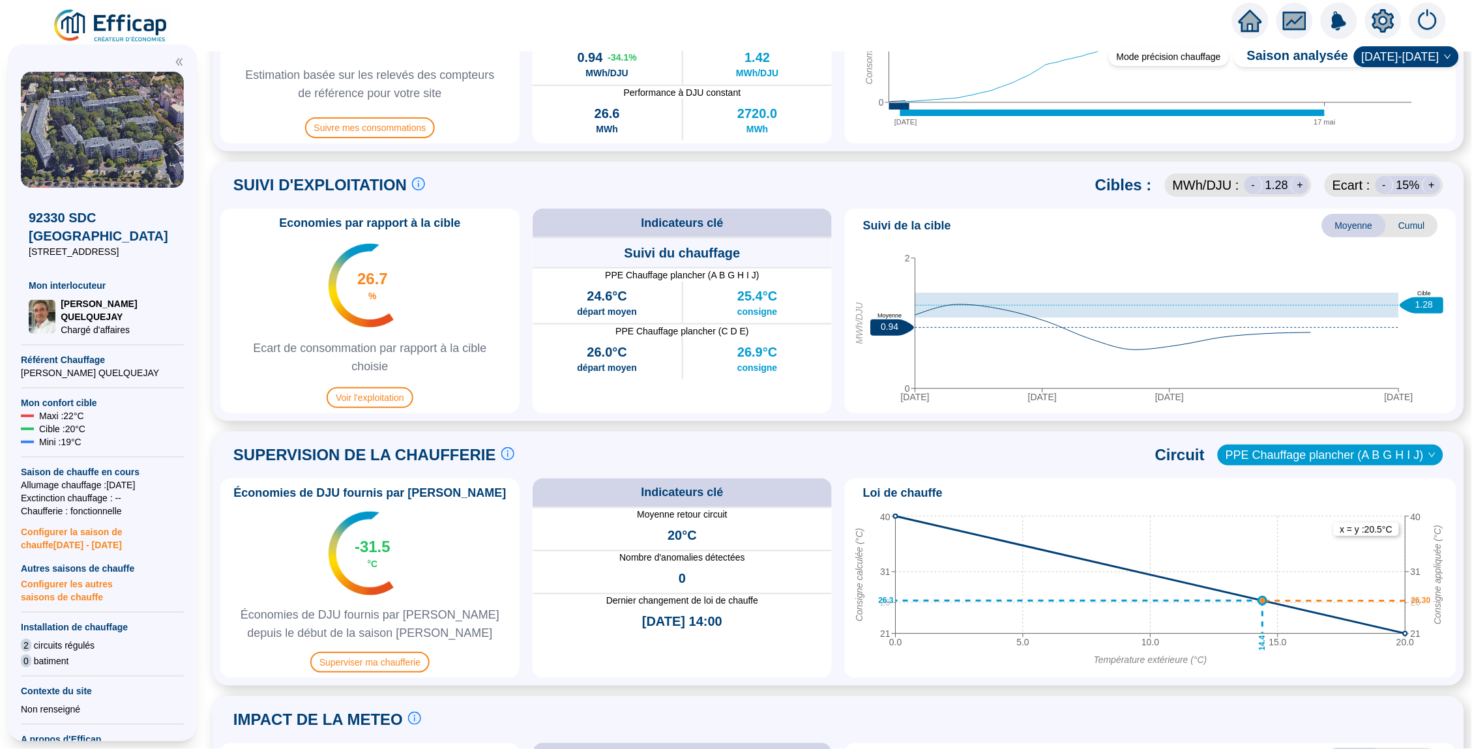
click at [1158, 224] on span "Cumul" at bounding box center [1412, 225] width 52 height 23
